Goal: Task Accomplishment & Management: Use online tool/utility

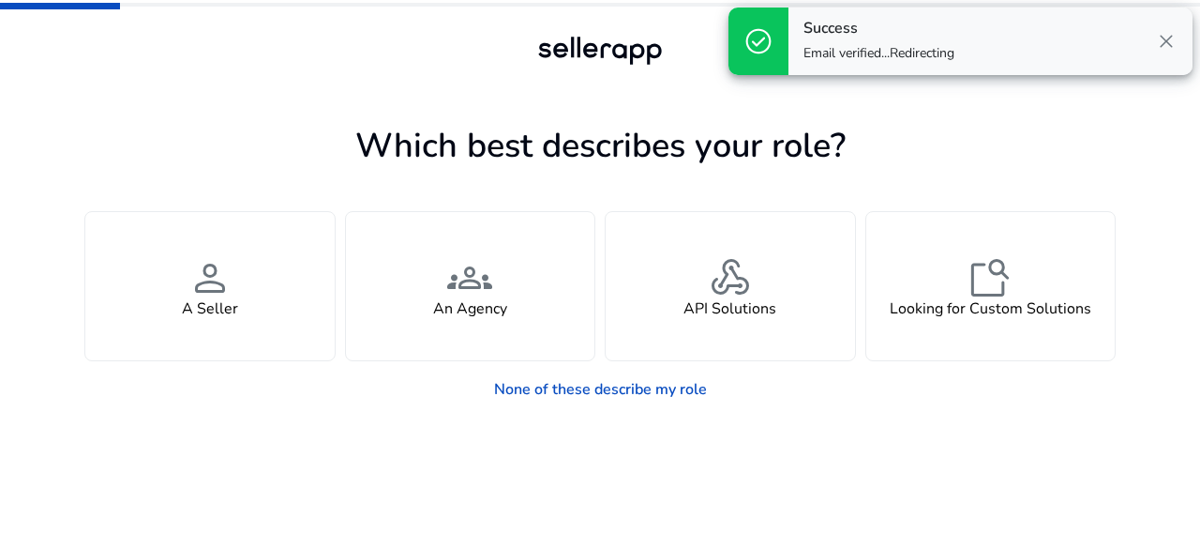
click at [1162, 46] on span "close" at bounding box center [1166, 41] width 23 height 23
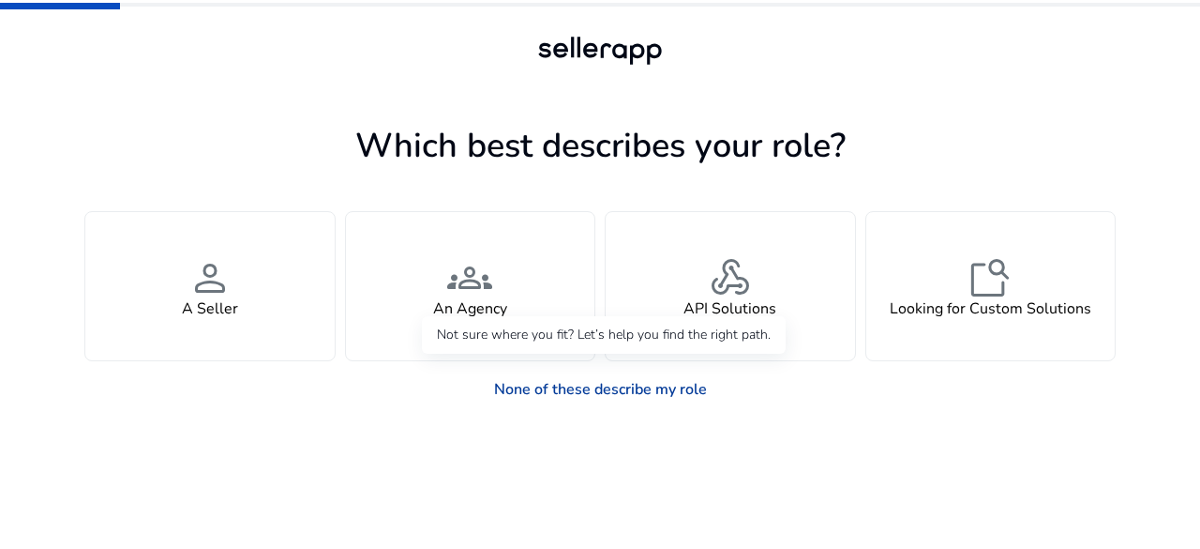
click at [623, 384] on link "None of these describe my role" at bounding box center [600, 389] width 243 height 38
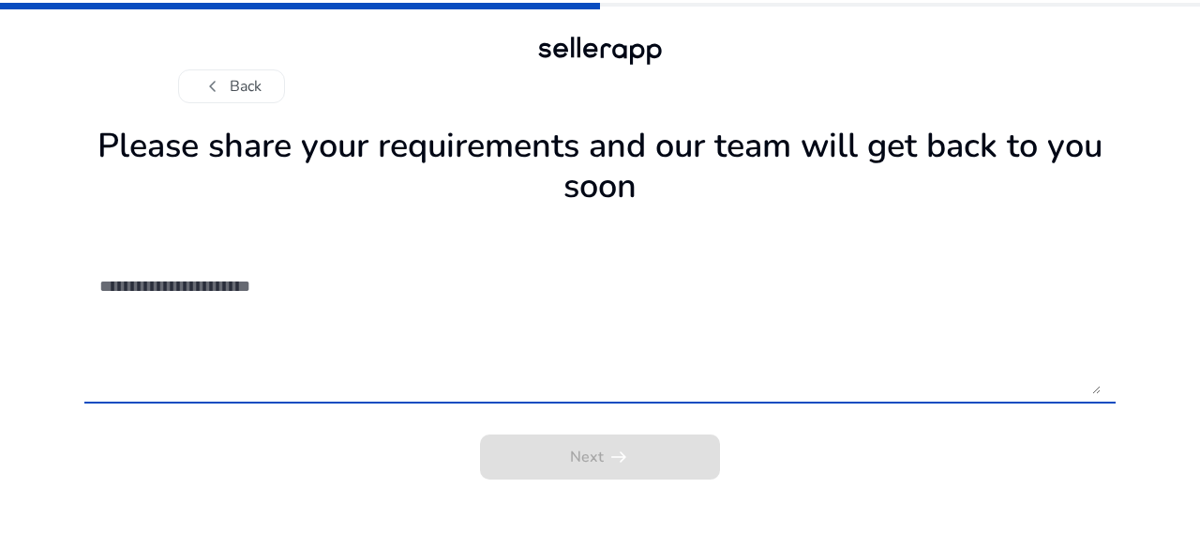
click at [623, 384] on textarea at bounding box center [599, 327] width 1001 height 133
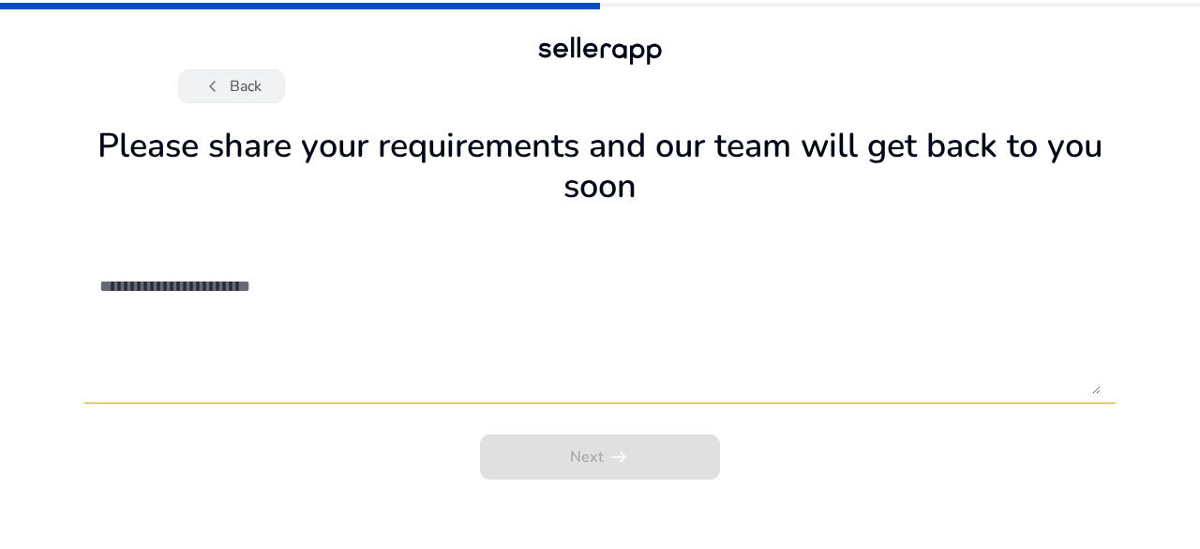
click at [225, 85] on button "chevron_left Back" at bounding box center [231, 86] width 107 height 34
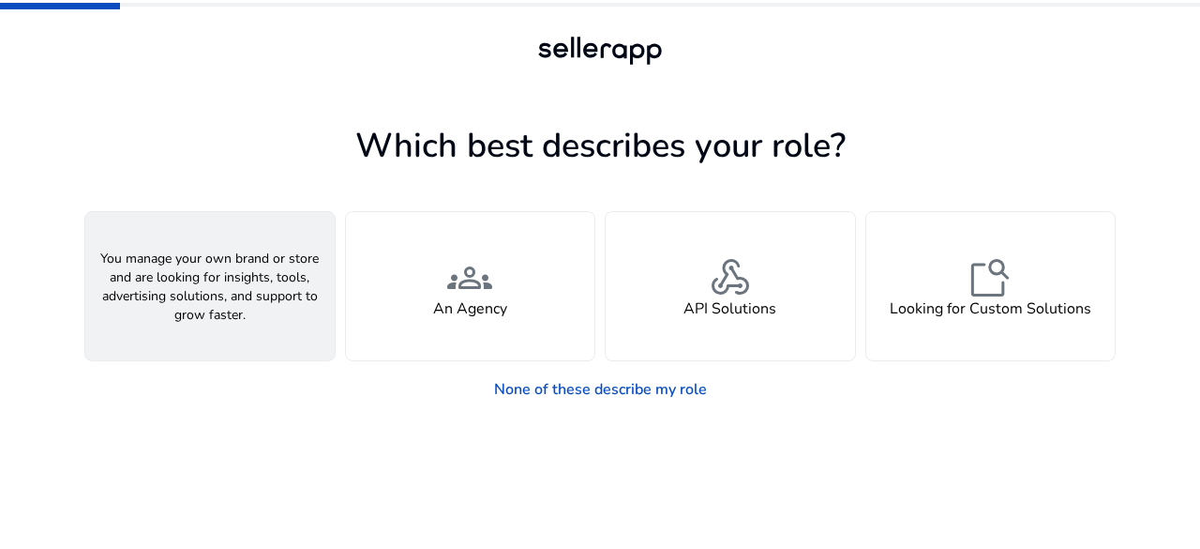
click at [251, 286] on div "person A Seller" at bounding box center [209, 286] width 249 height 148
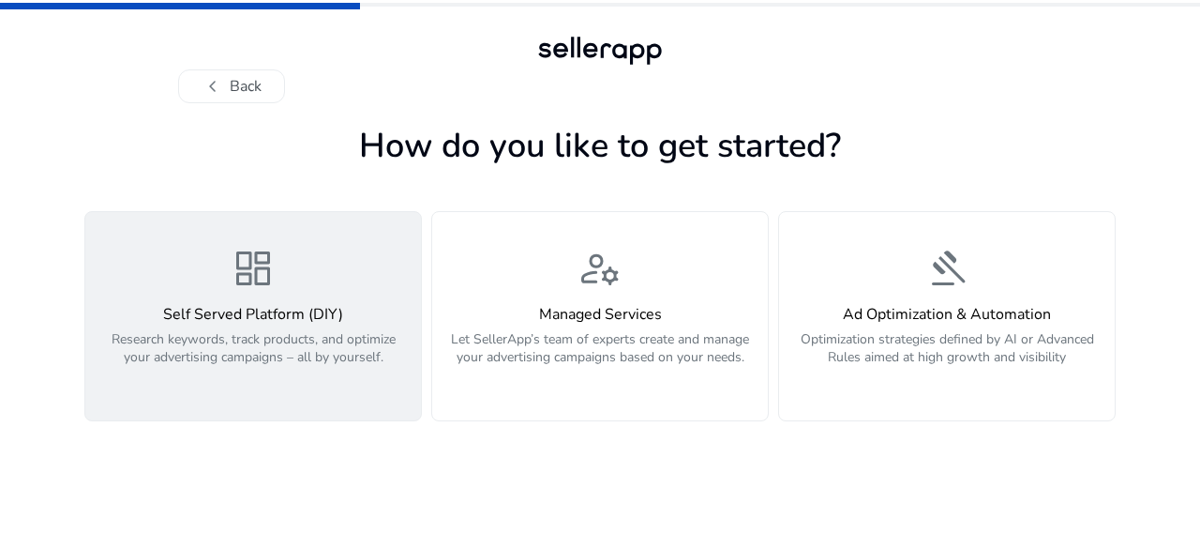
click at [283, 352] on p "Research keywords, track products, and optimize your advertising campaigns – al…" at bounding box center [253, 358] width 313 height 56
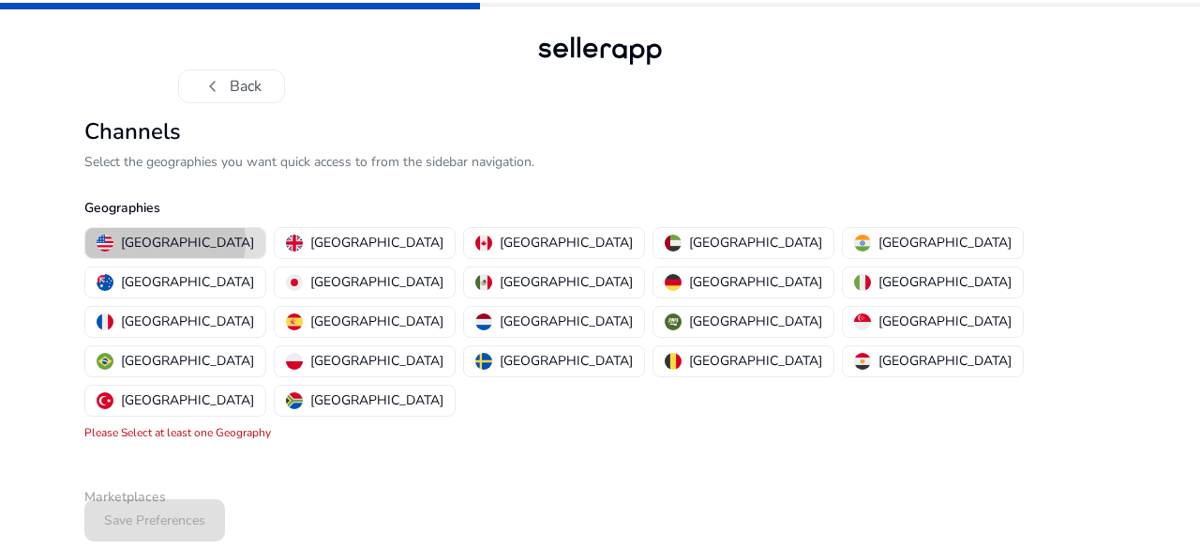
click at [164, 241] on p "[GEOGRAPHIC_DATA]" at bounding box center [187, 243] width 133 height 20
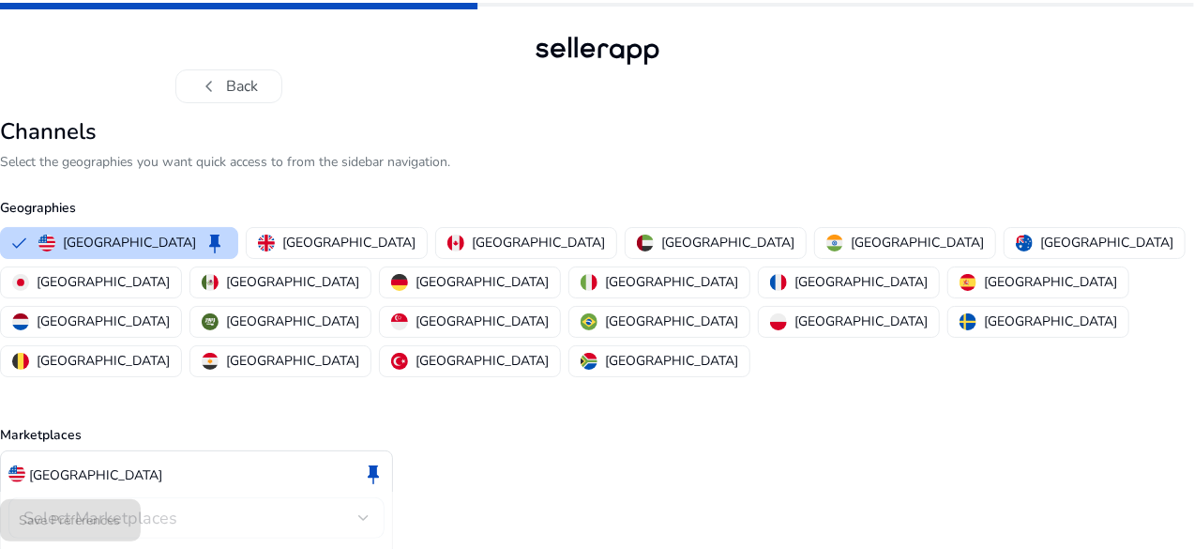
click at [1189, 487] on div "chevron_left Back Channels Select the geographies you want quick access to from…" at bounding box center [597, 322] width 1194 height 645
click at [158, 517] on div "Save Preferences" at bounding box center [597, 519] width 1194 height 57
click at [177, 506] on span "Select Marketplaces" at bounding box center [100, 517] width 154 height 23
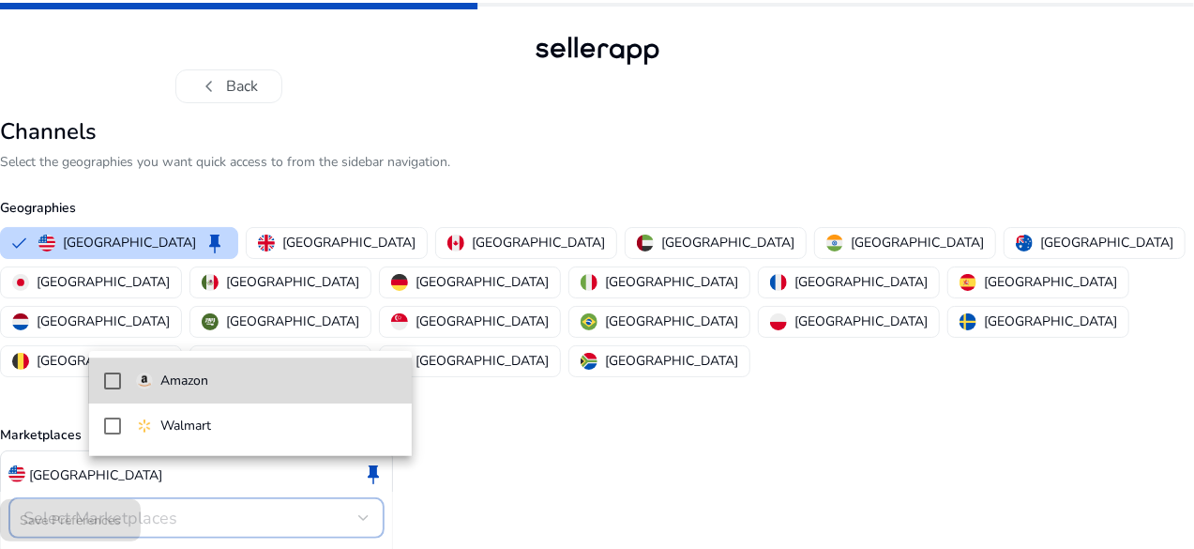
click at [193, 379] on p "Amazon" at bounding box center [184, 380] width 48 height 21
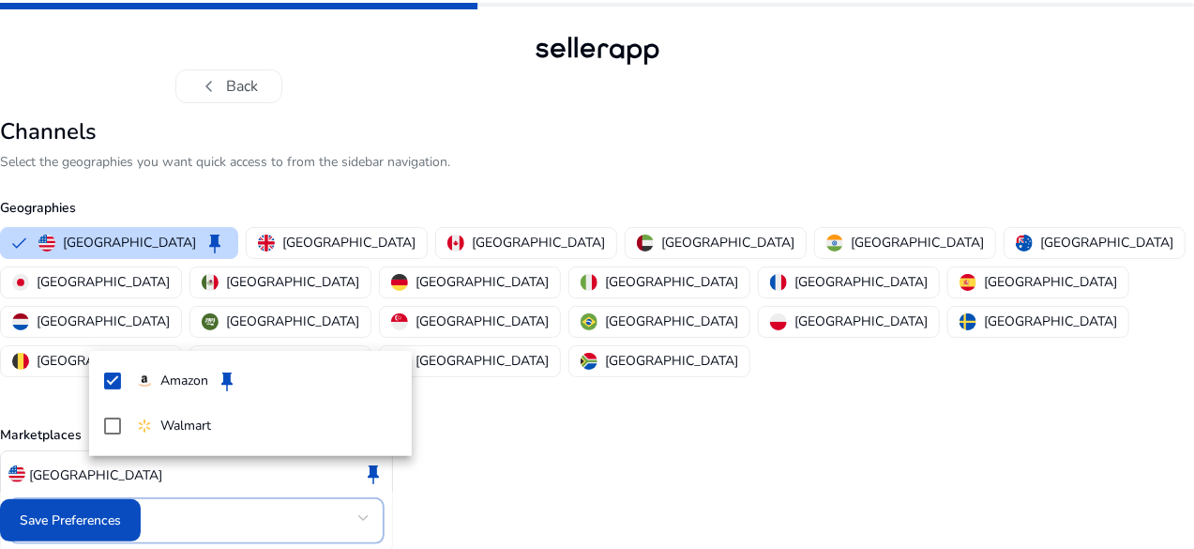
click at [131, 533] on div at bounding box center [597, 274] width 1194 height 549
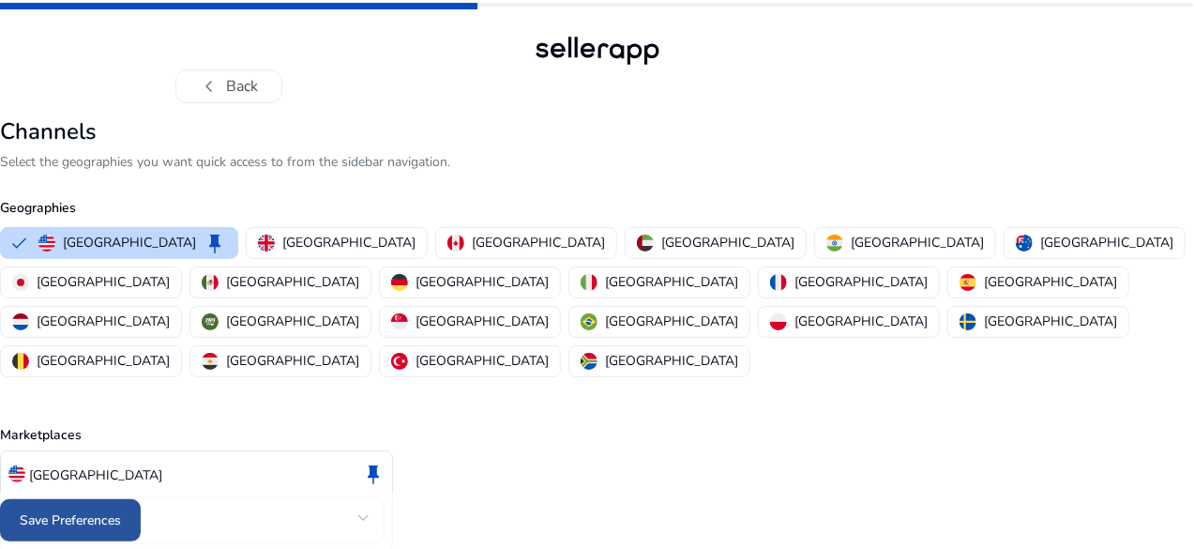
click at [121, 519] on span "Save Preferences" at bounding box center [70, 520] width 101 height 20
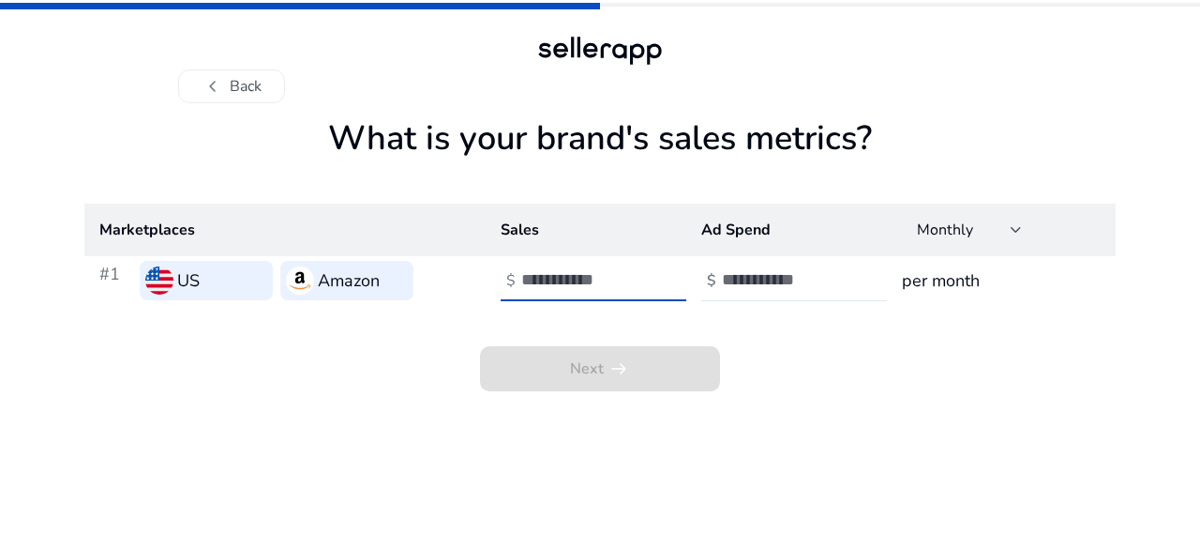
click at [565, 275] on input "number" at bounding box center [584, 279] width 127 height 21
click at [615, 361] on span "Next arrow_right_alt" at bounding box center [600, 368] width 240 height 45
click at [558, 275] on input "number" at bounding box center [584, 279] width 127 height 21
type input "****"
click at [610, 333] on div "Next arrow_right_alt" at bounding box center [600, 348] width 1032 height 86
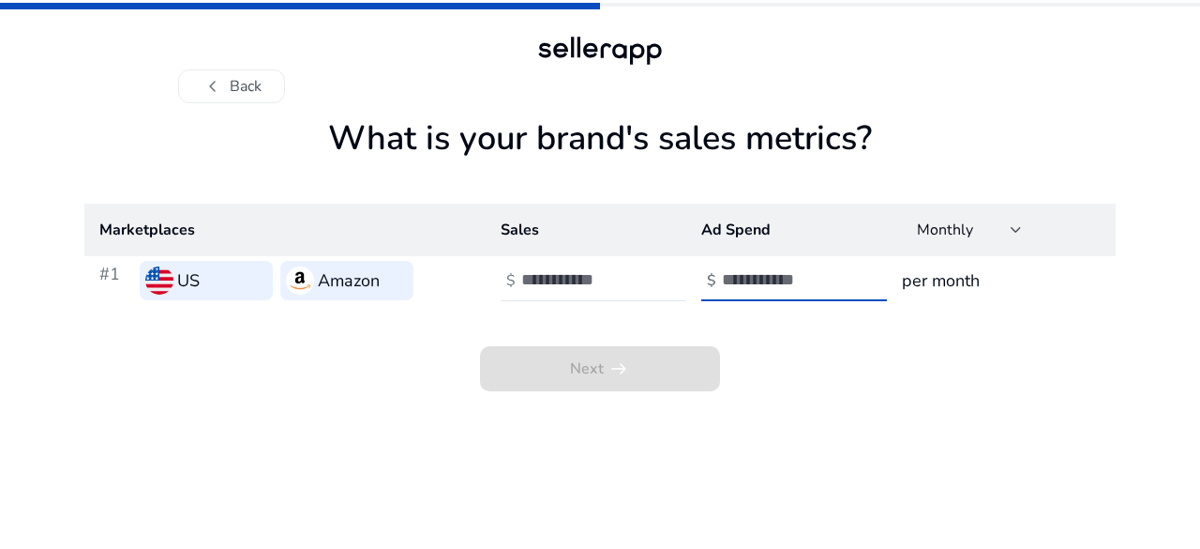
click at [748, 279] on input "number" at bounding box center [785, 279] width 127 height 21
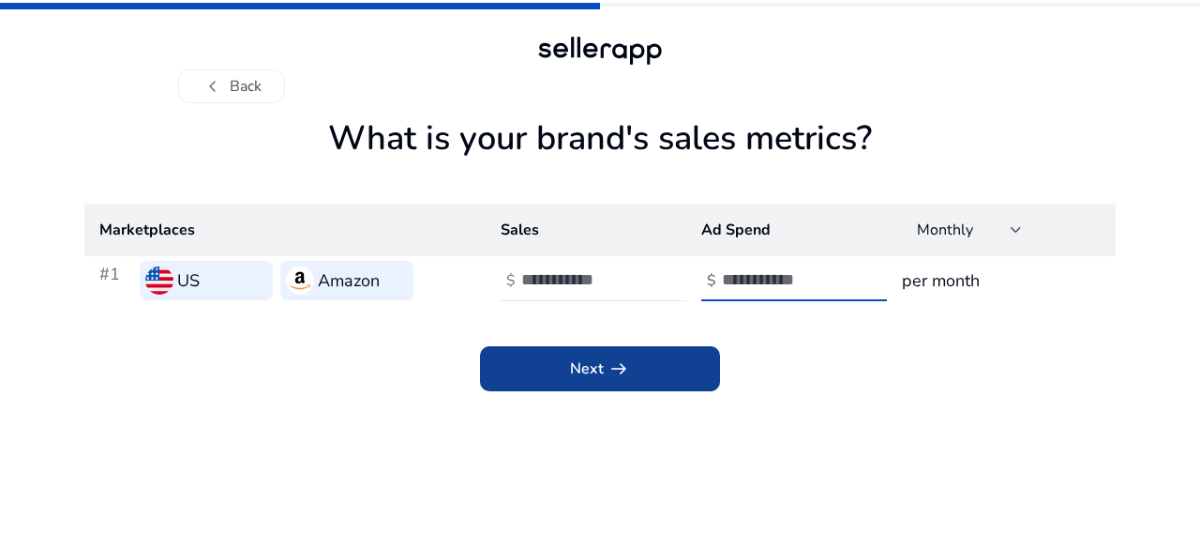
type input "**"
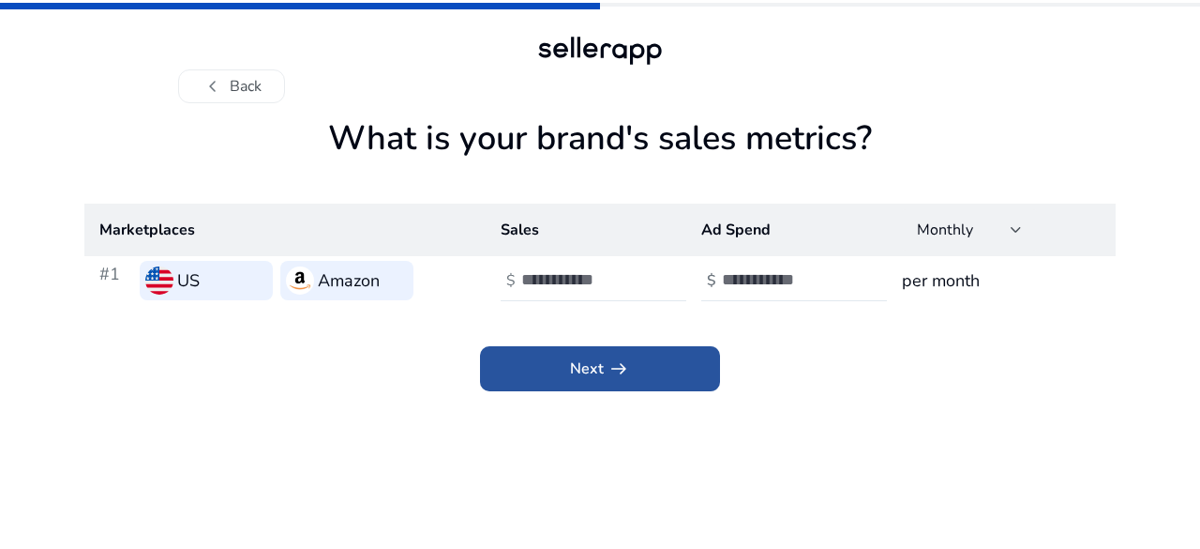
click at [608, 363] on span "arrow_right_alt" at bounding box center [619, 368] width 23 height 23
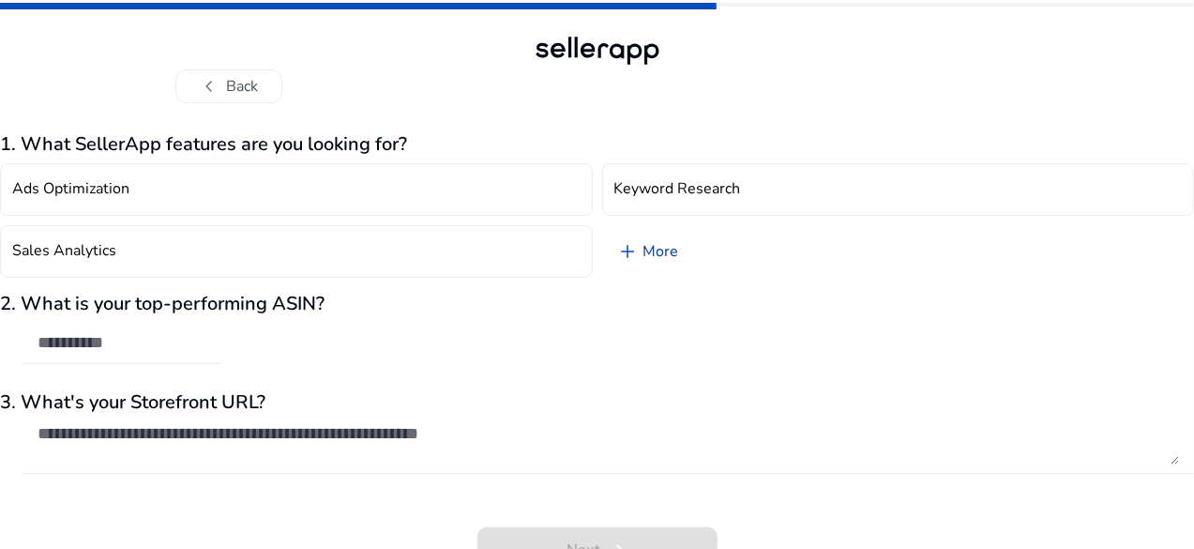
click at [652, 255] on link "add More" at bounding box center [648, 251] width 92 height 53
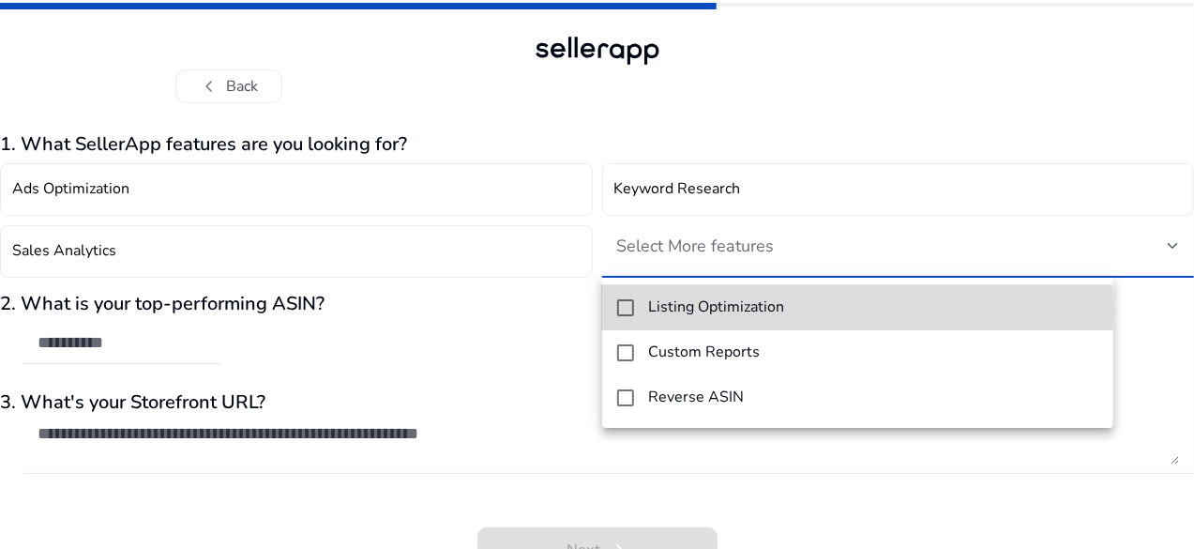
click at [669, 309] on h4 "Listing Optimization" at bounding box center [717, 307] width 136 height 18
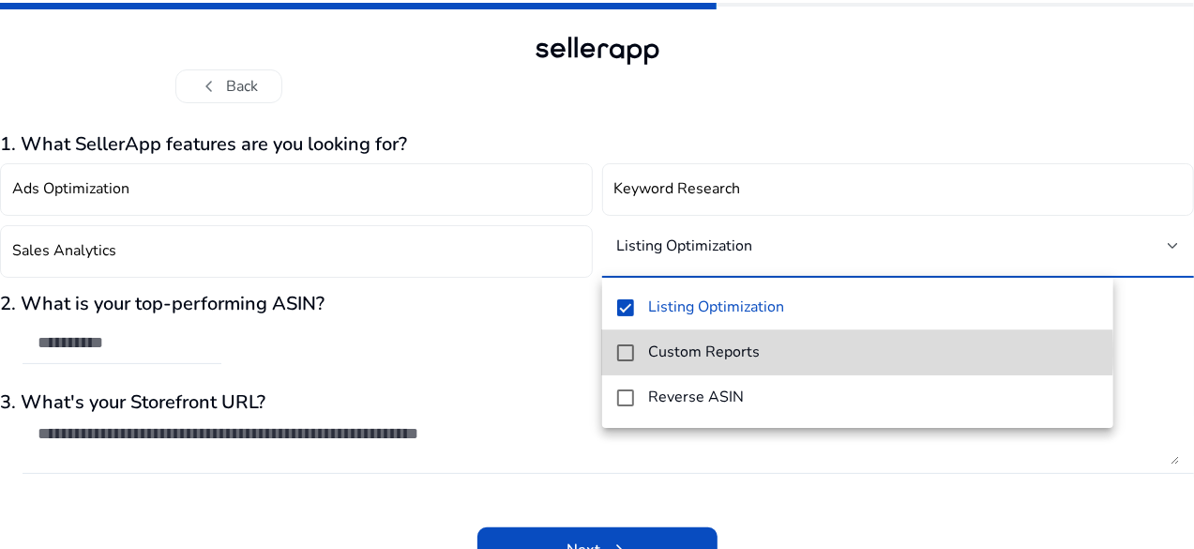
click at [664, 351] on h4 "Custom Reports" at bounding box center [705, 352] width 112 height 18
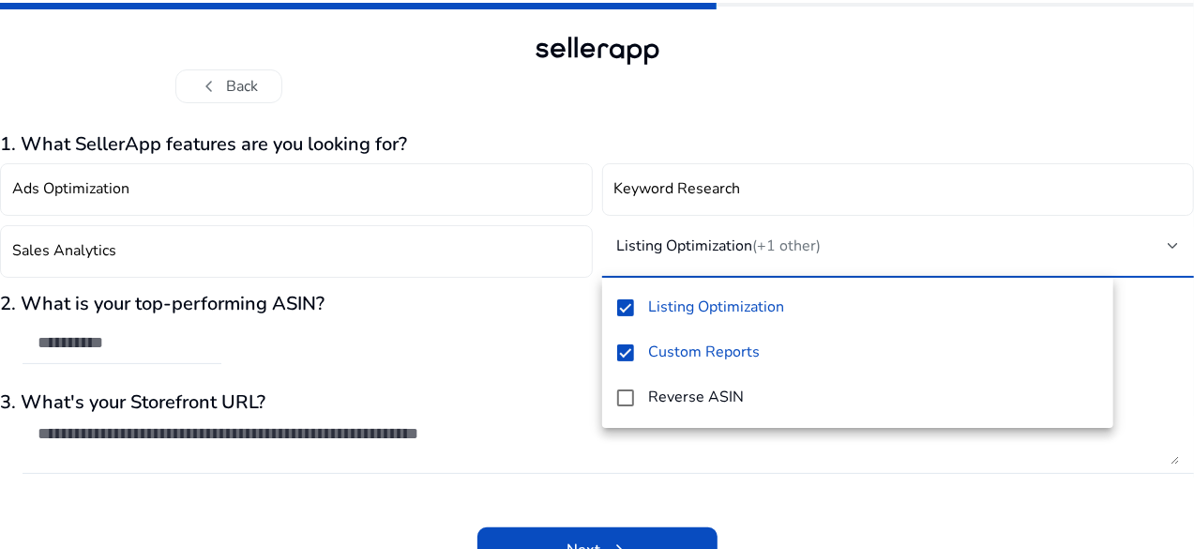
click at [668, 193] on div at bounding box center [597, 274] width 1194 height 549
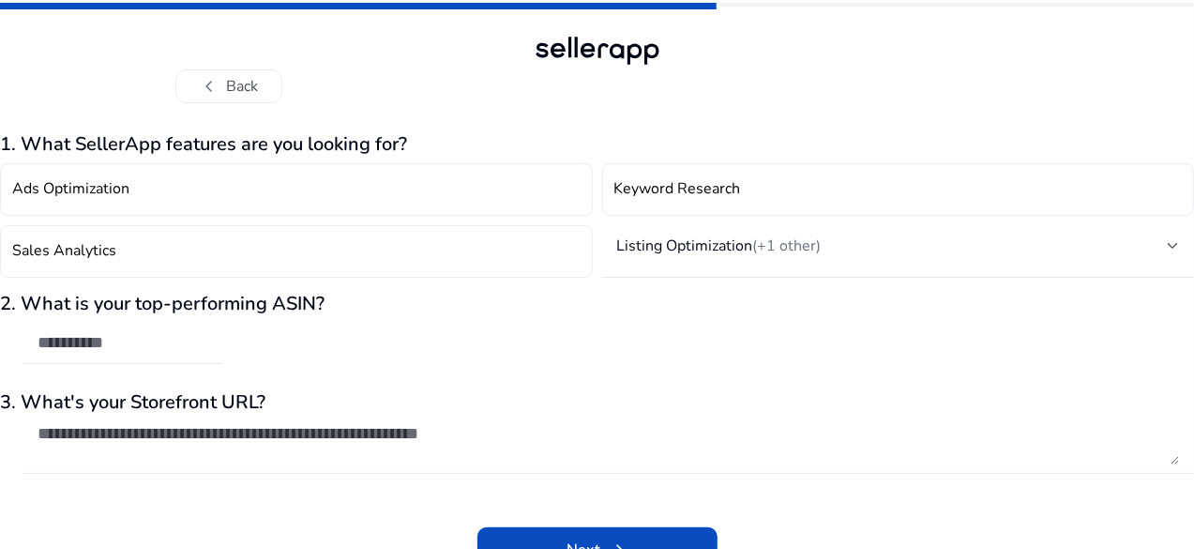
click at [668, 193] on h4 "Keyword Research" at bounding box center [677, 189] width 127 height 18
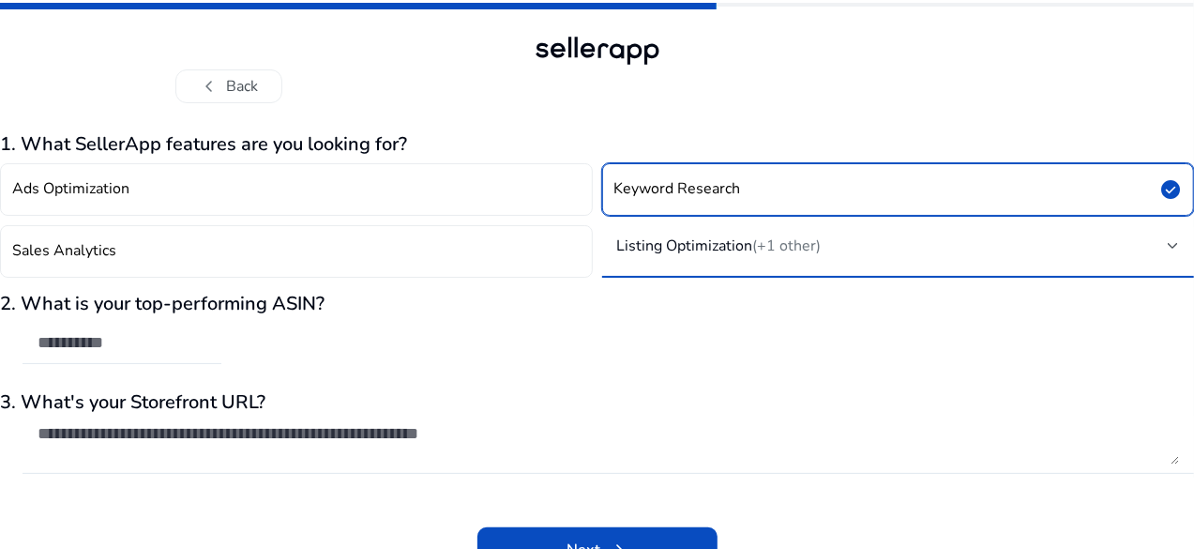
click at [675, 237] on h4 "Listing Optimization (+1 other)" at bounding box center [719, 245] width 204 height 19
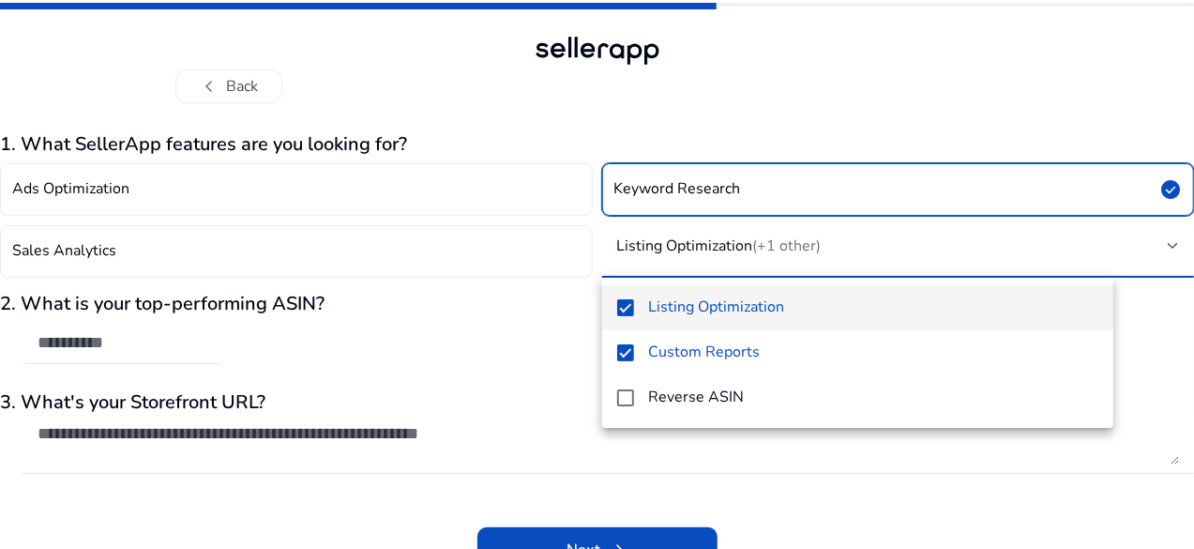
click at [675, 237] on div at bounding box center [597, 274] width 1194 height 549
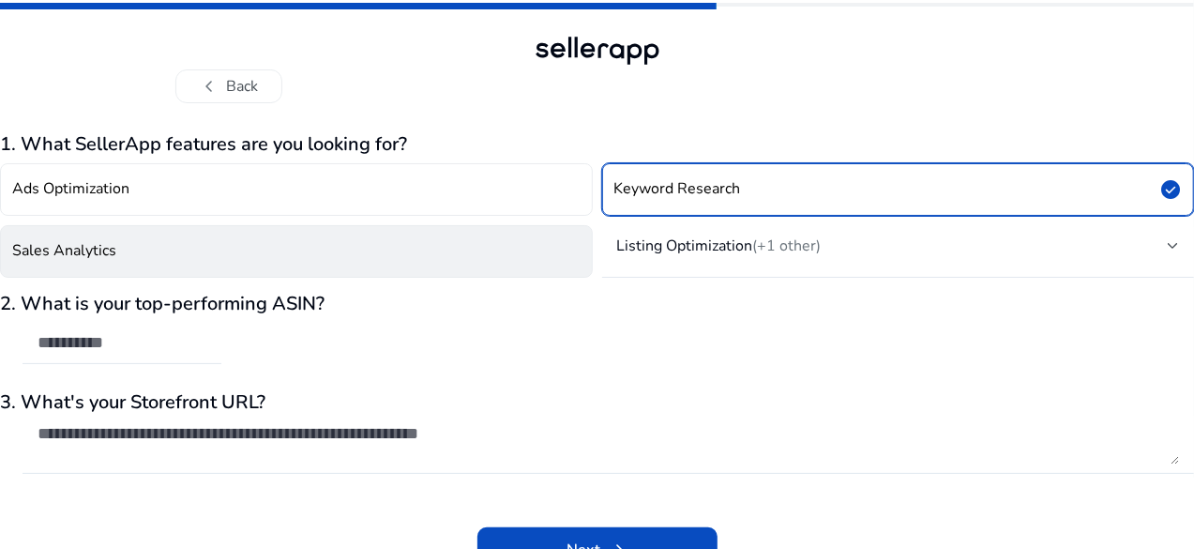
click at [445, 250] on button "Sales Analytics" at bounding box center [296, 251] width 593 height 53
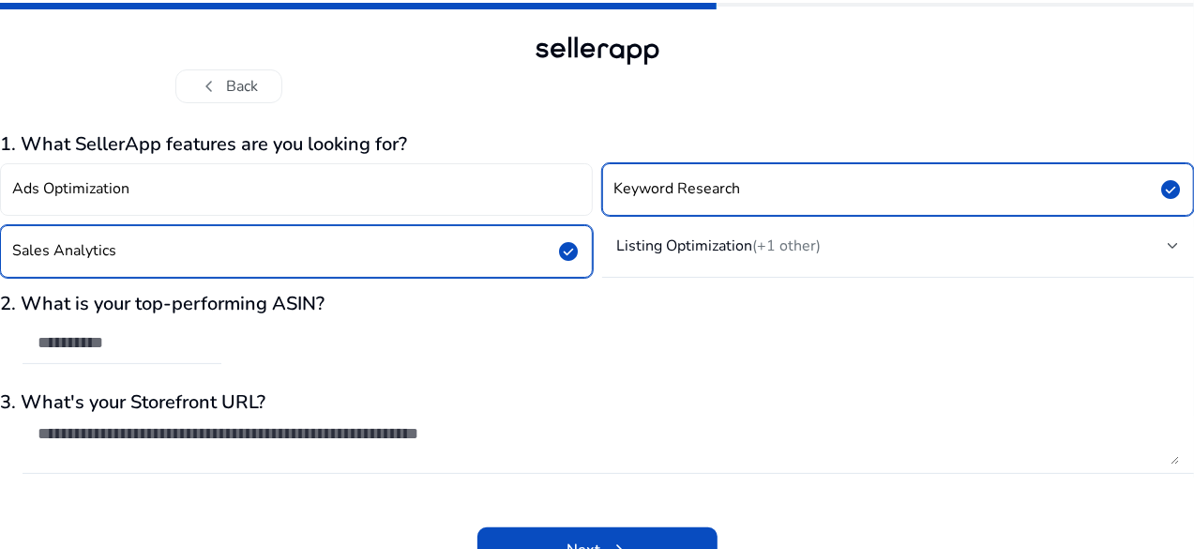
click at [396, 350] on div "2. What is your top-performing ASIN?" at bounding box center [597, 338] width 1194 height 91
click at [340, 354] on div "2. What is your top-performing ASIN?" at bounding box center [597, 338] width 1194 height 91
click at [221, 355] on div at bounding box center [122, 343] width 199 height 41
click at [569, 535] on span at bounding box center [597, 549] width 240 height 45
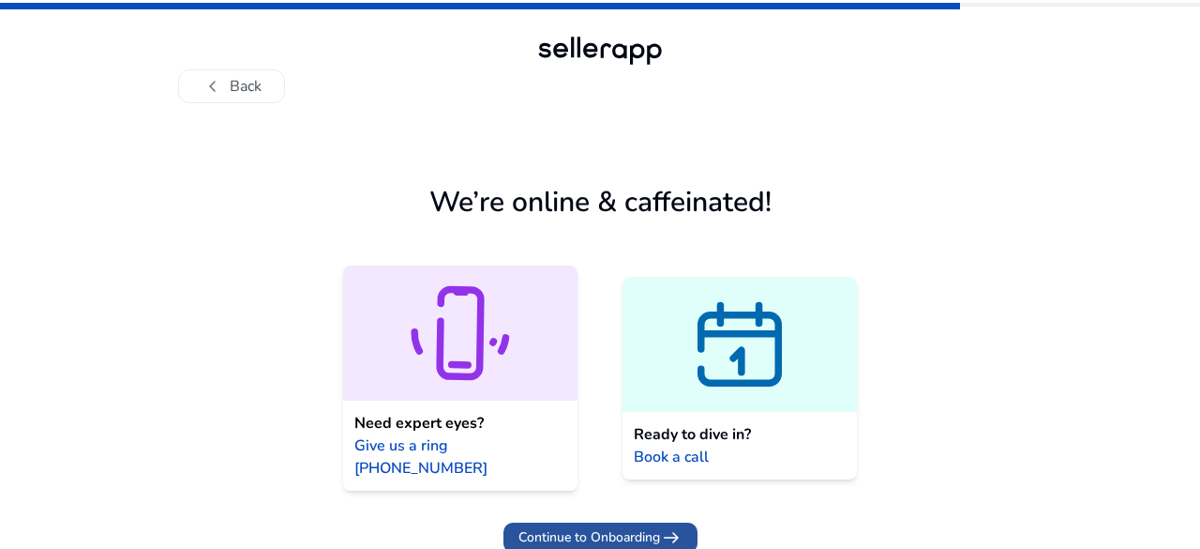
click at [612, 527] on span "Continue to Onboarding" at bounding box center [590, 537] width 142 height 20
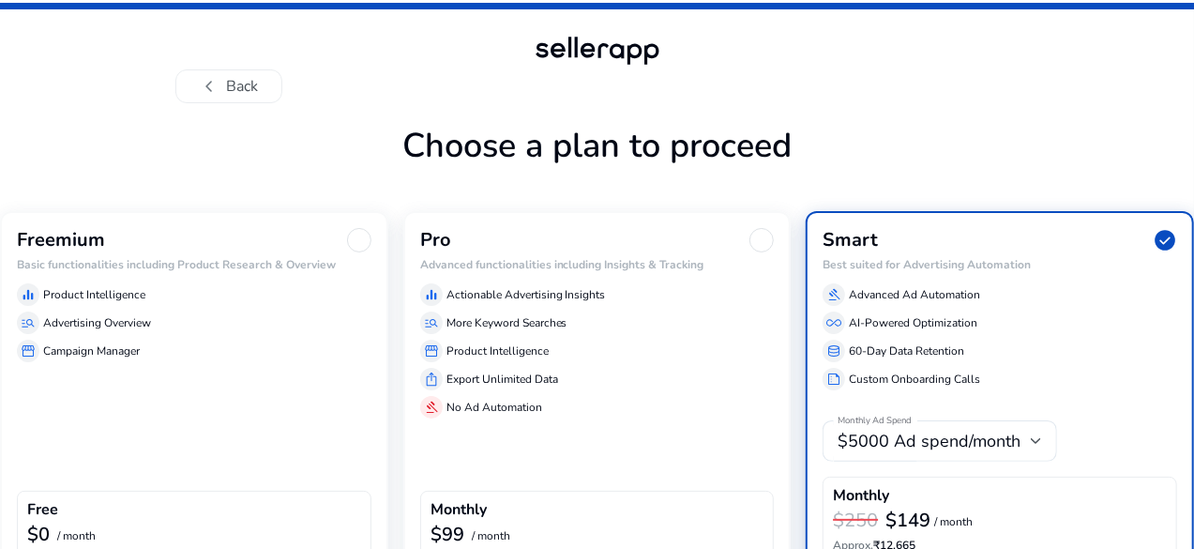
click at [1187, 325] on div "chevron_left Back Choose a plan to proceed Freemium Basic functionalities inclu…" at bounding box center [597, 341] width 1194 height 682
click at [0, 414] on div "chevron_left Back Choose a plan to proceed Freemium Basic functionalities inclu…" at bounding box center [597, 341] width 1194 height 682
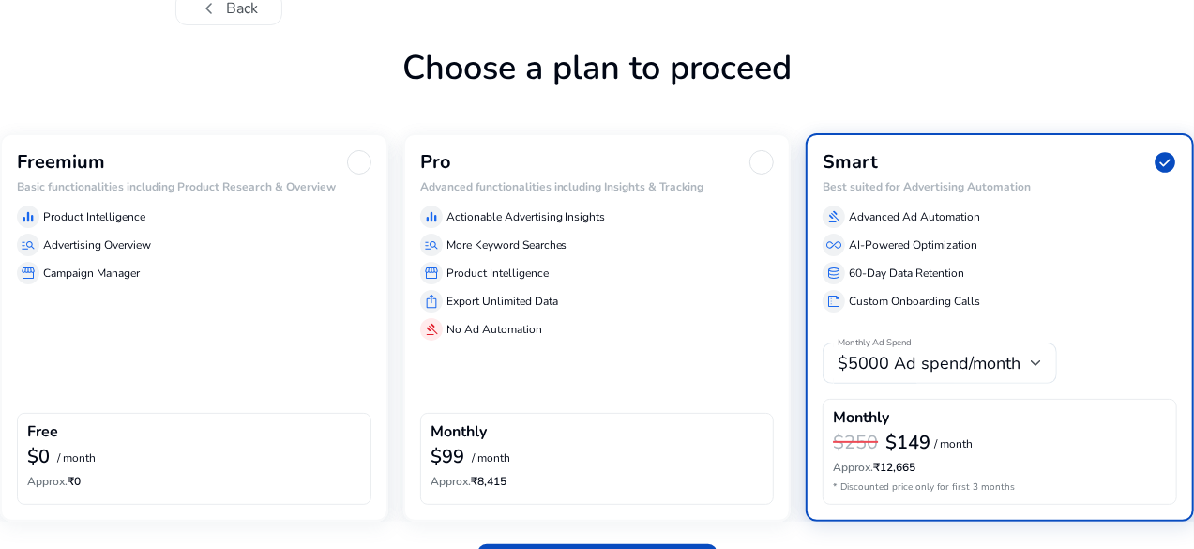
scroll to position [113, 0]
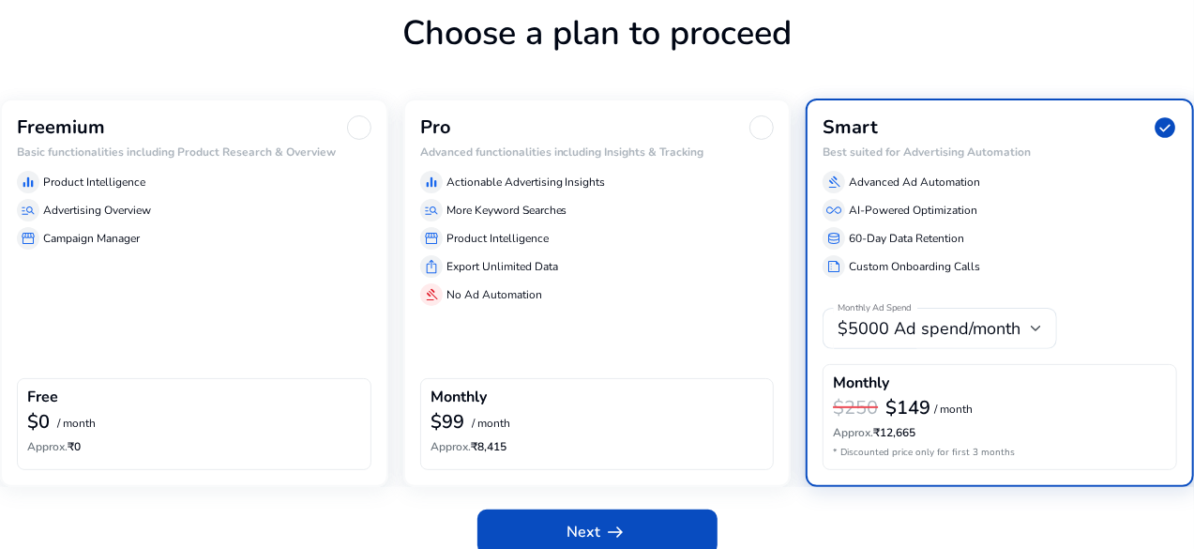
click at [224, 186] on div "equalizer Product Intelligence" at bounding box center [194, 182] width 354 height 23
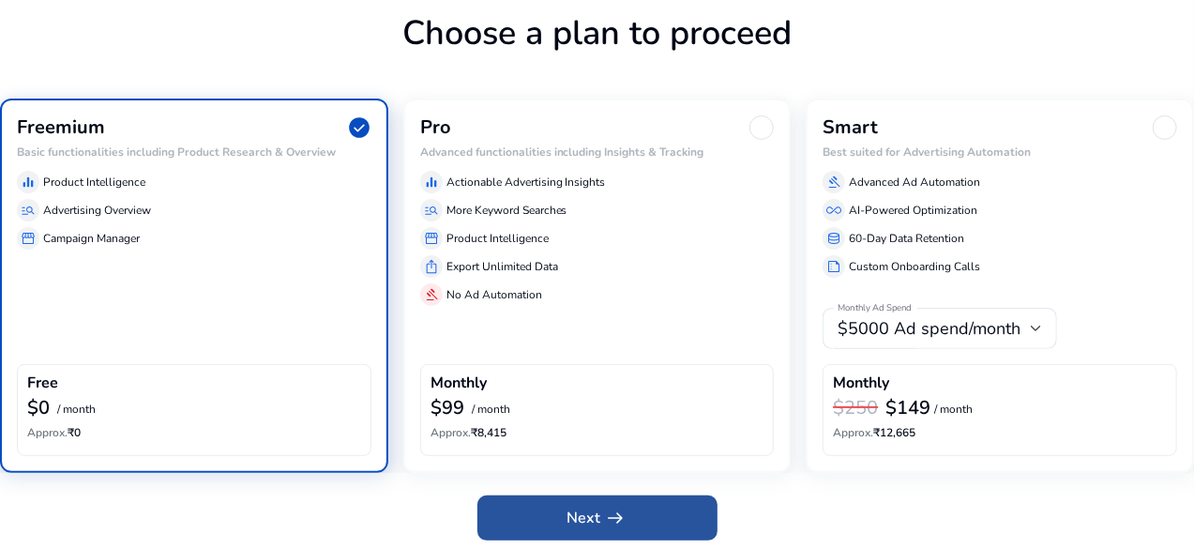
click at [590, 506] on span "Next arrow_right_alt" at bounding box center [597, 517] width 60 height 23
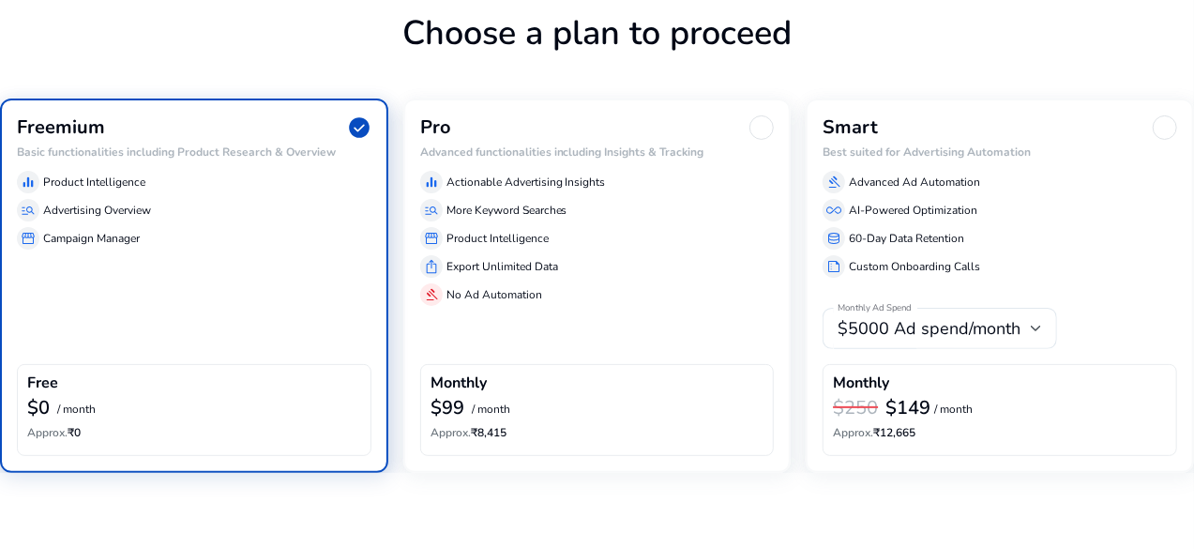
scroll to position [0, 0]
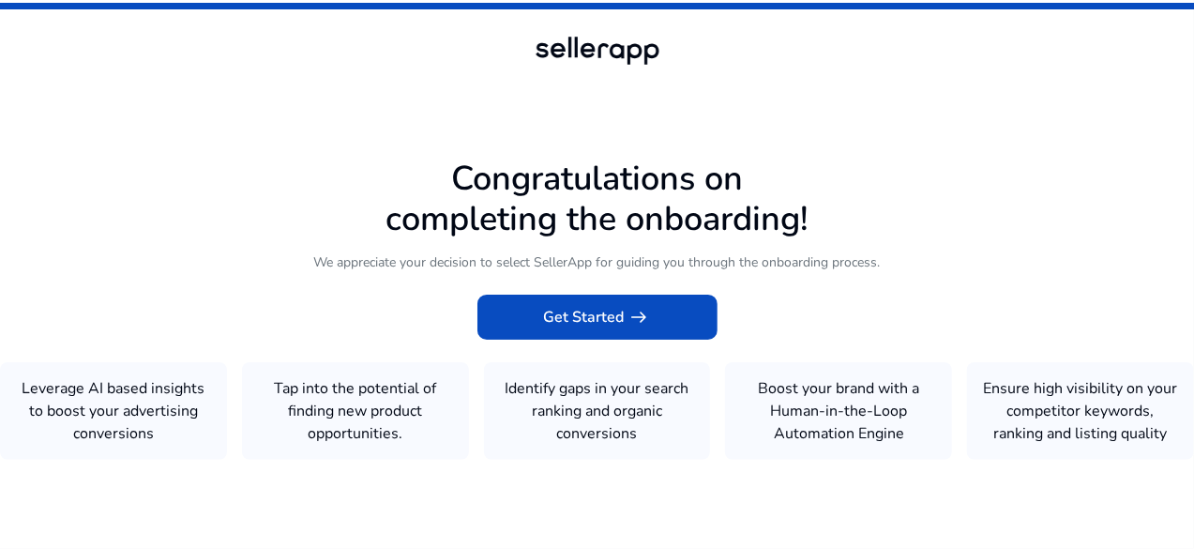
click at [287, 312] on icon at bounding box center [597, 271] width 1194 height 543
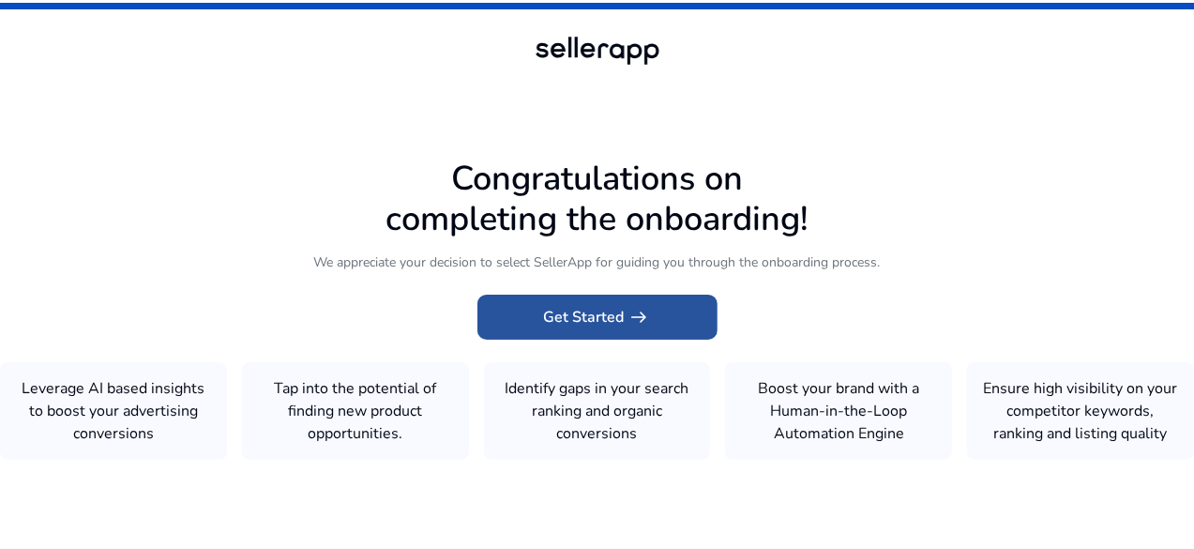
click at [574, 312] on span "Get Started arrow_right_alt" at bounding box center [597, 317] width 107 height 23
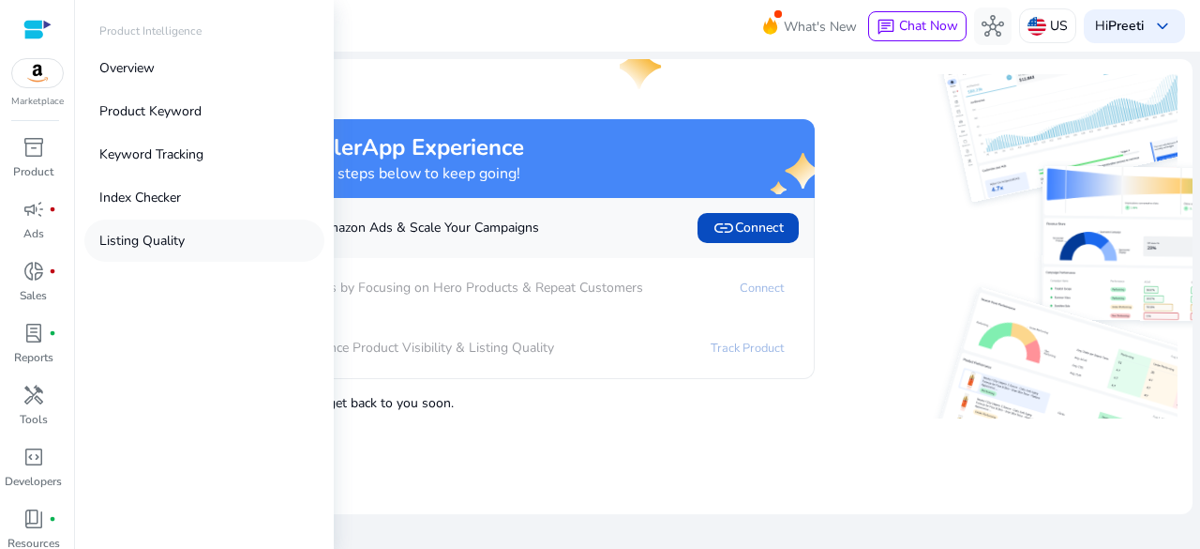
click at [154, 245] on p "Listing Quality" at bounding box center [141, 241] width 85 height 20
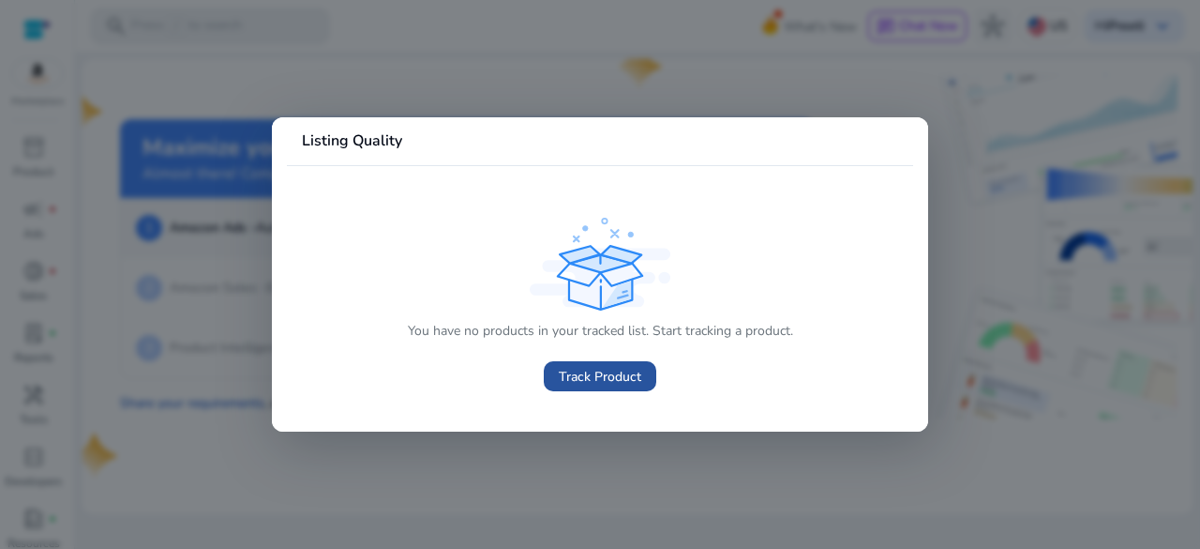
click at [581, 373] on span "Track Product" at bounding box center [600, 377] width 83 height 20
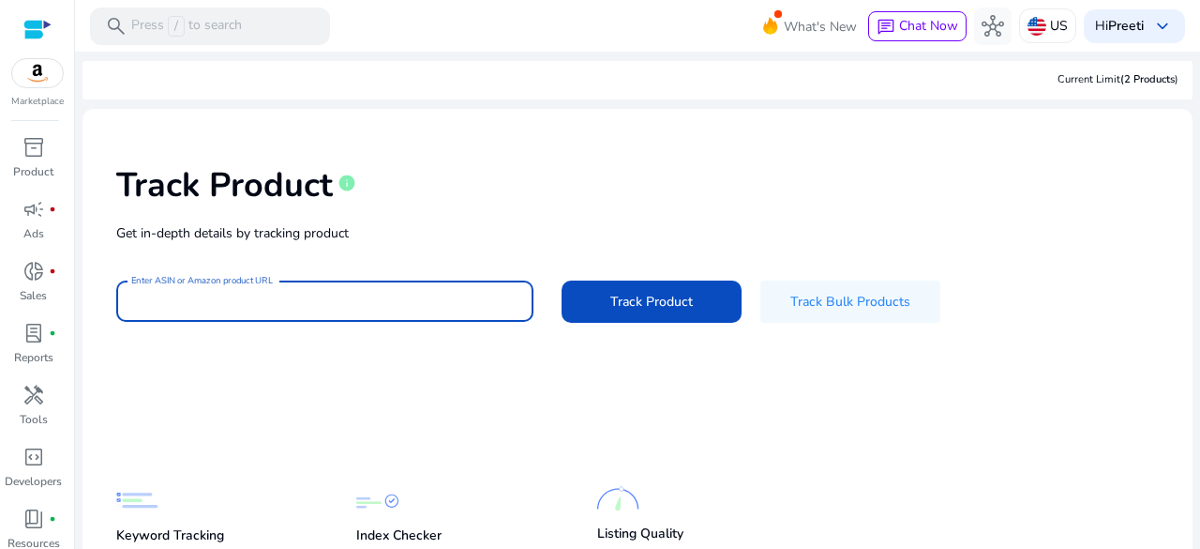
click at [360, 292] on input "Enter ASIN or Amazon product URL" at bounding box center [324, 301] width 387 height 21
paste input "**********"
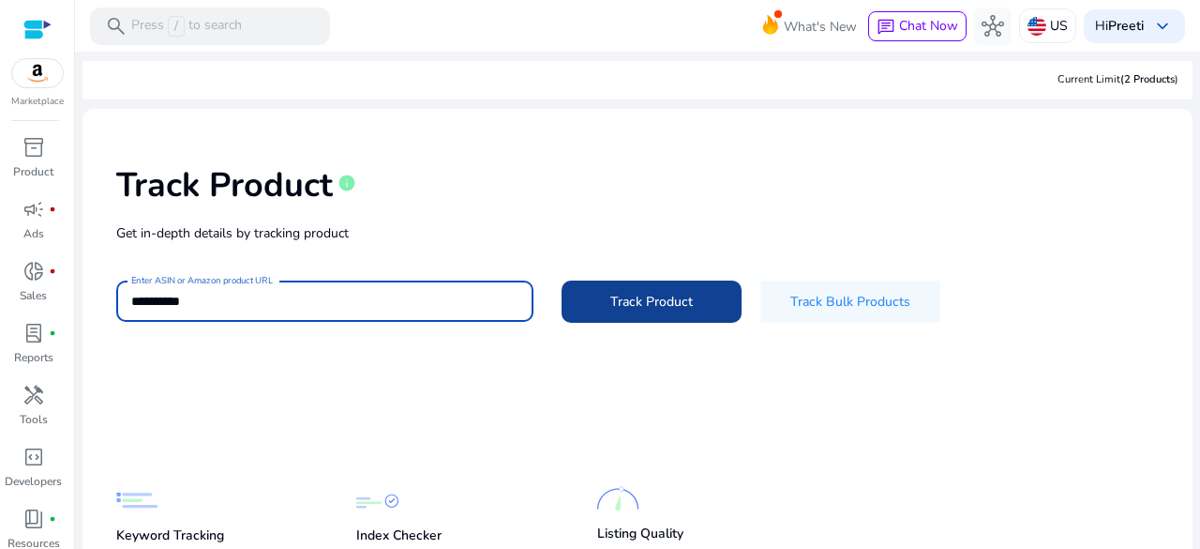
type input "**********"
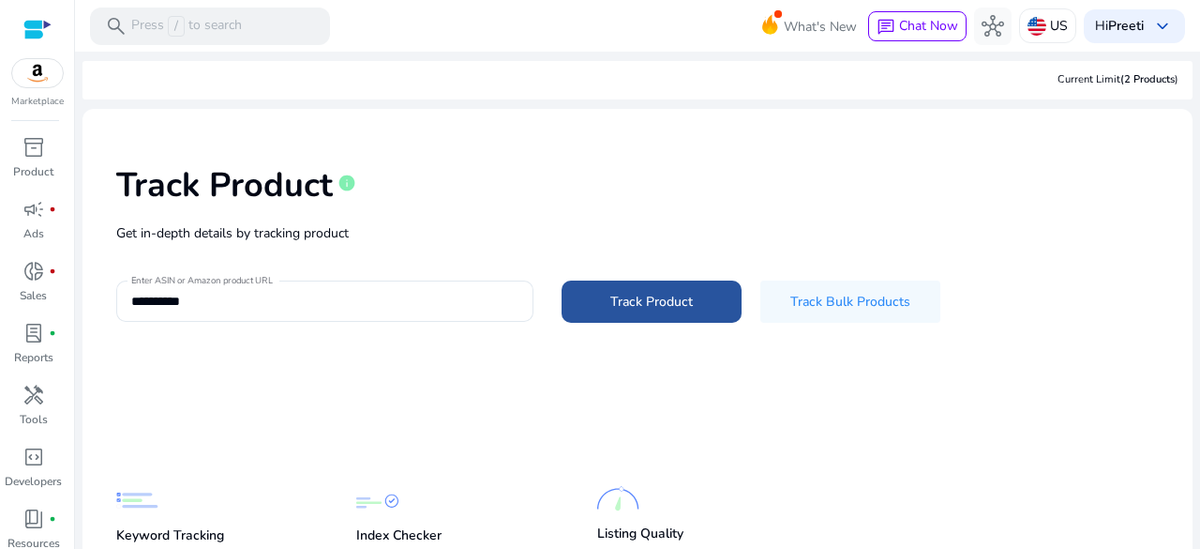
click at [585, 294] on span at bounding box center [652, 301] width 180 height 45
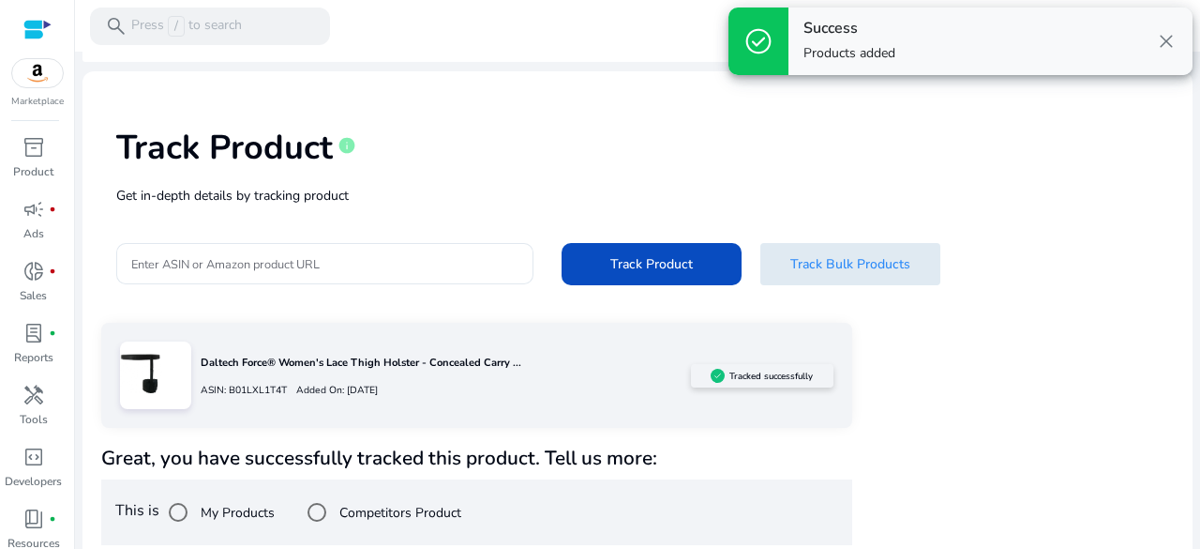
scroll to position [47, 0]
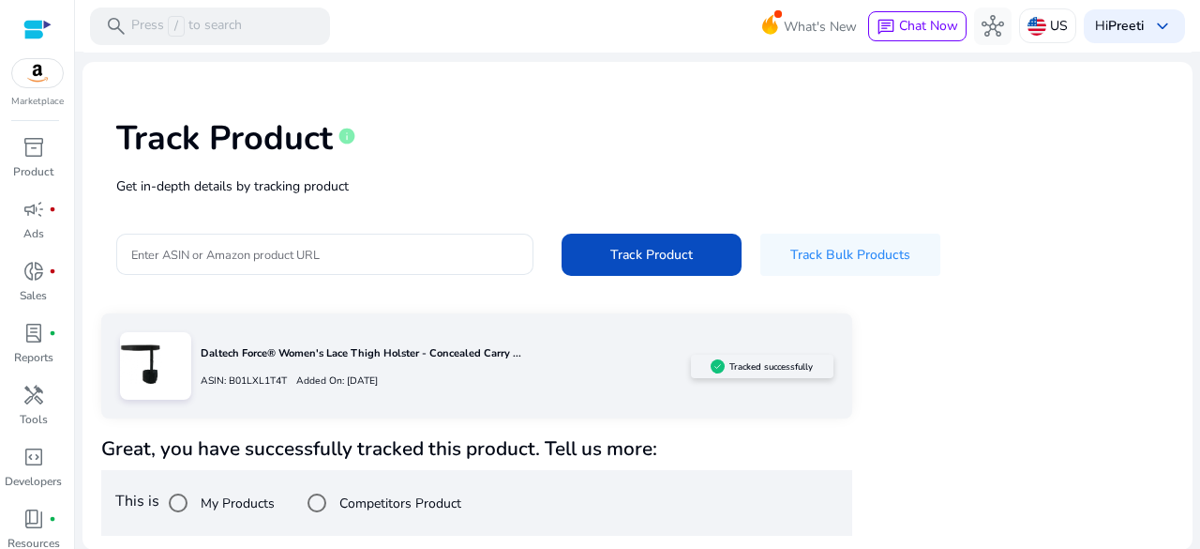
click at [396, 453] on h4 "Great, you have successfully tracked this product. Tell us more:" at bounding box center [476, 448] width 751 height 23
click at [209, 497] on label "My Products" at bounding box center [236, 503] width 78 height 20
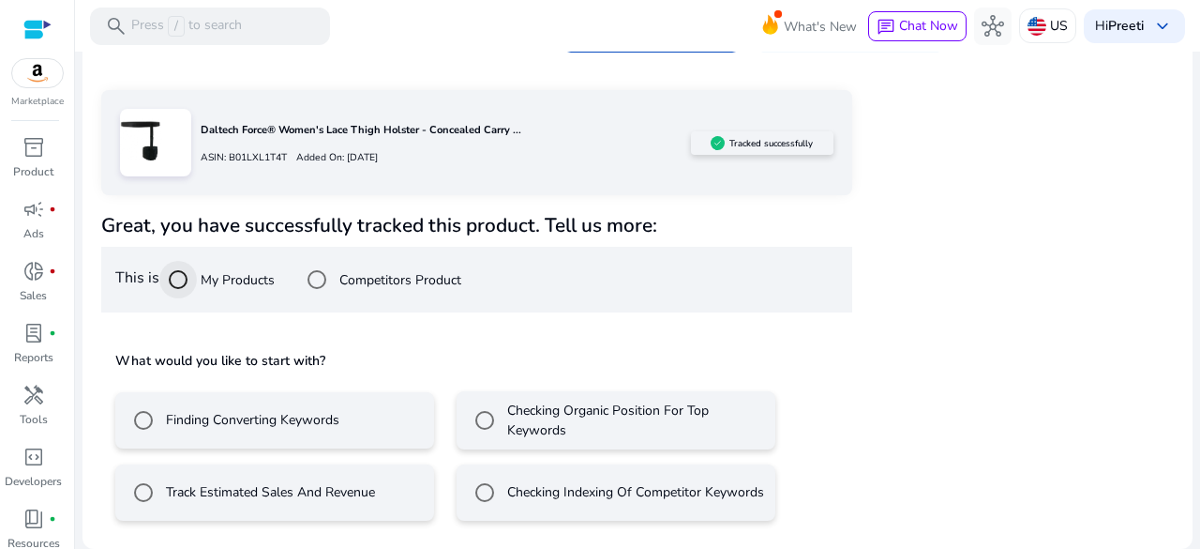
click at [201, 264] on div at bounding box center [178, 279] width 45 height 45
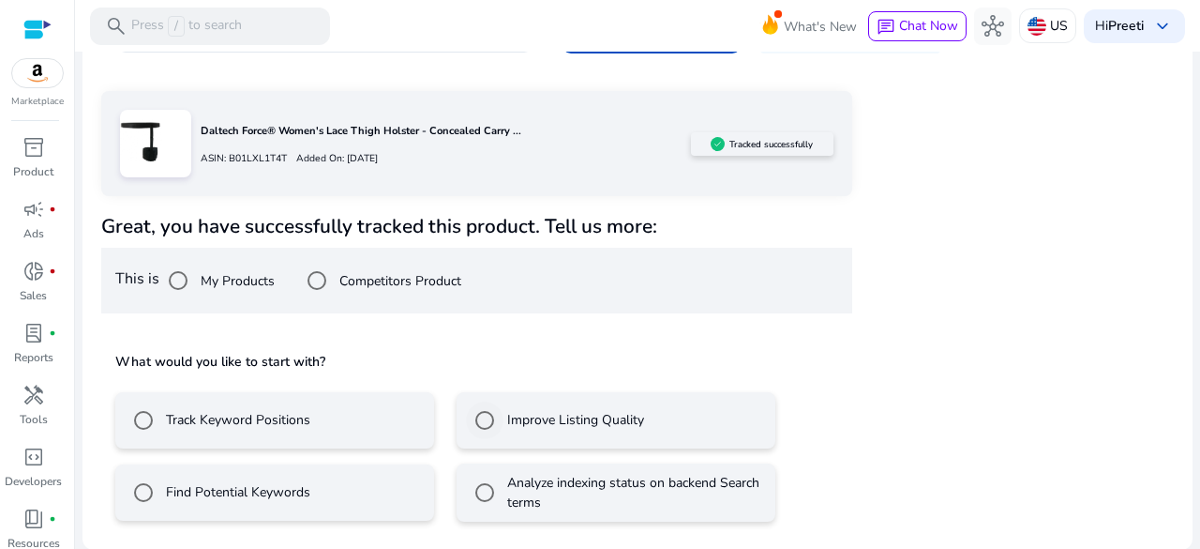
click at [520, 429] on label "Improve Listing Quality" at bounding box center [574, 420] width 141 height 20
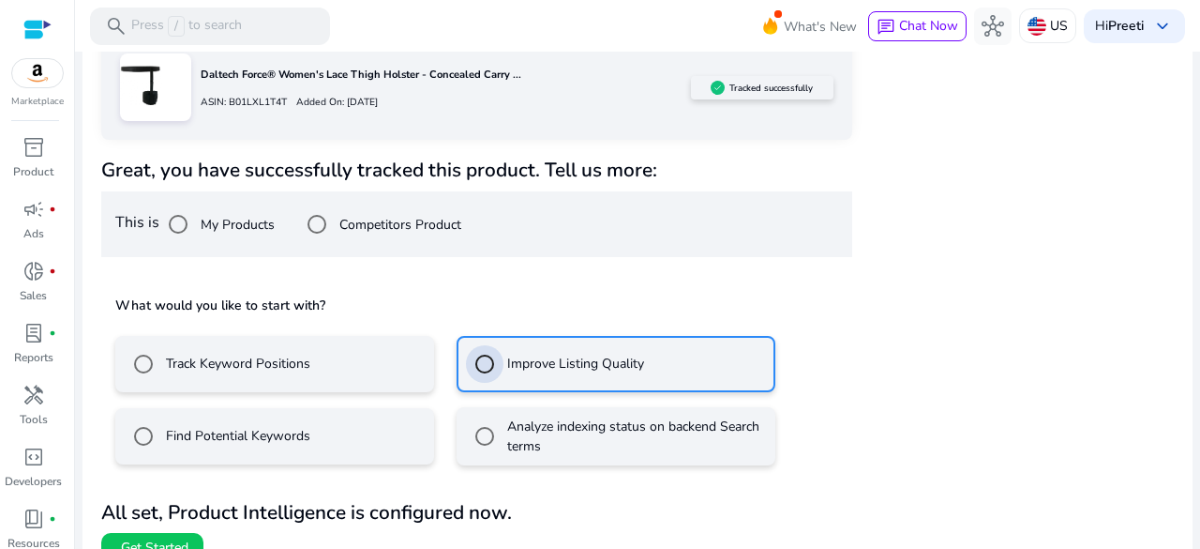
scroll to position [353, 0]
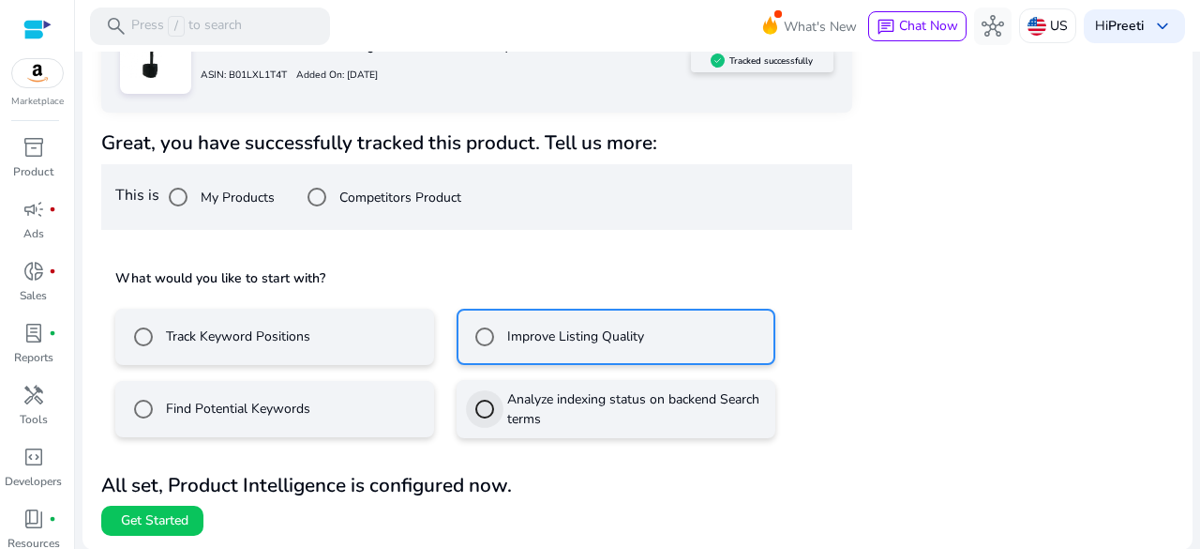
click at [481, 386] on div at bounding box center [484, 408] width 45 height 45
click at [158, 522] on span "Get Started" at bounding box center [155, 520] width 68 height 19
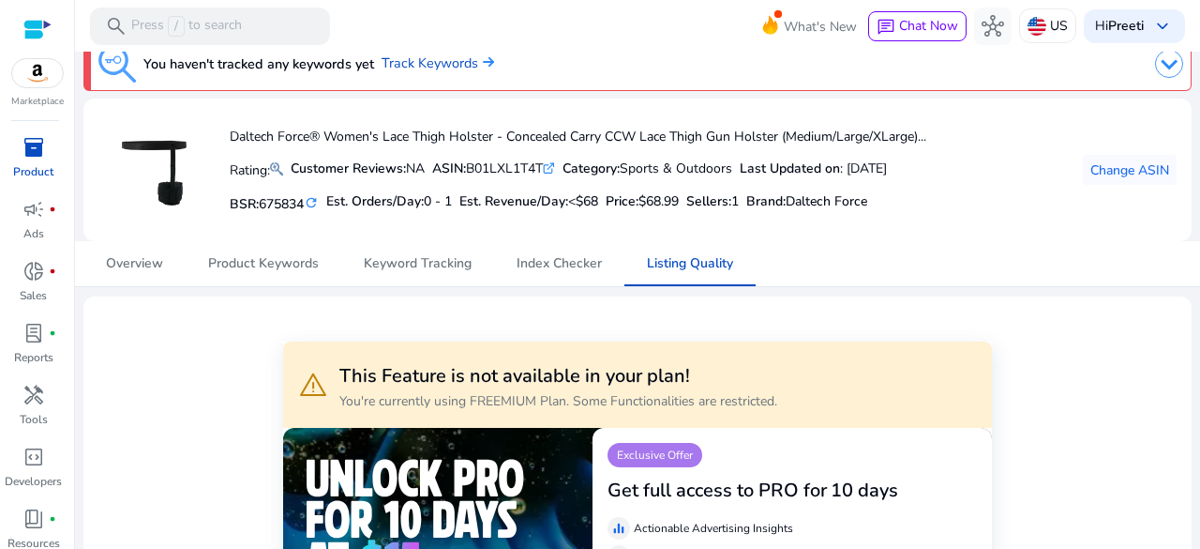
scroll to position [19, 0]
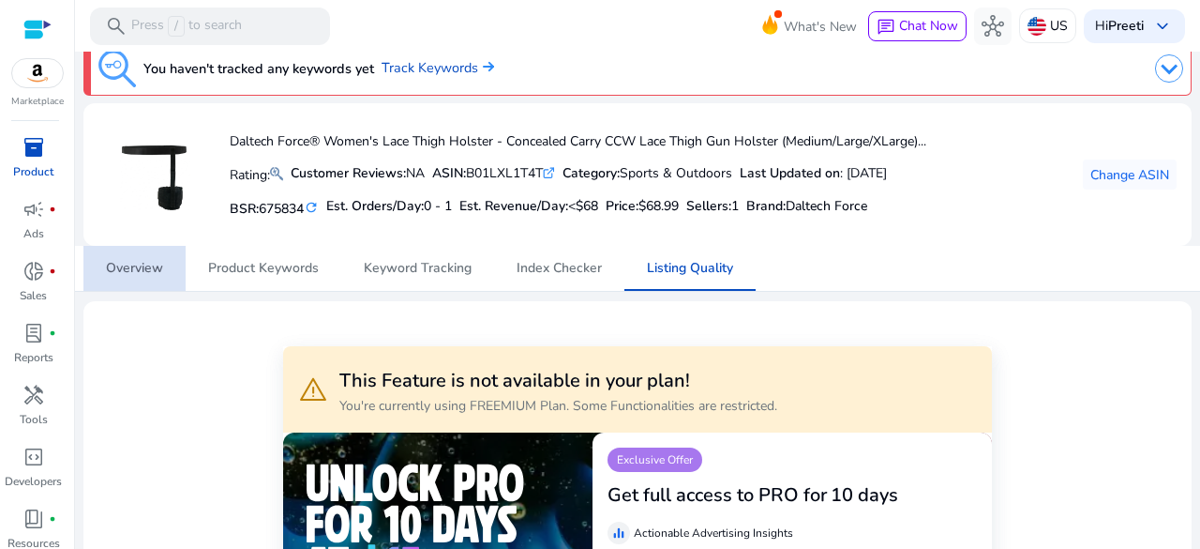
click at [129, 280] on span "Overview" at bounding box center [134, 268] width 57 height 45
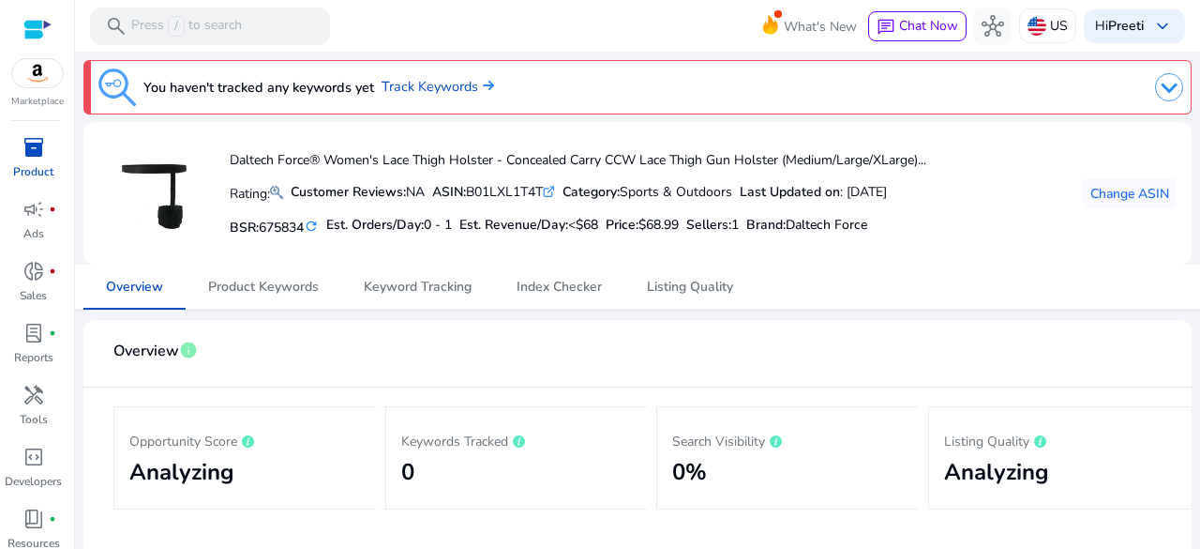
click at [501, 372] on mat-card-header "Overview info" at bounding box center [637, 361] width 1078 height 53
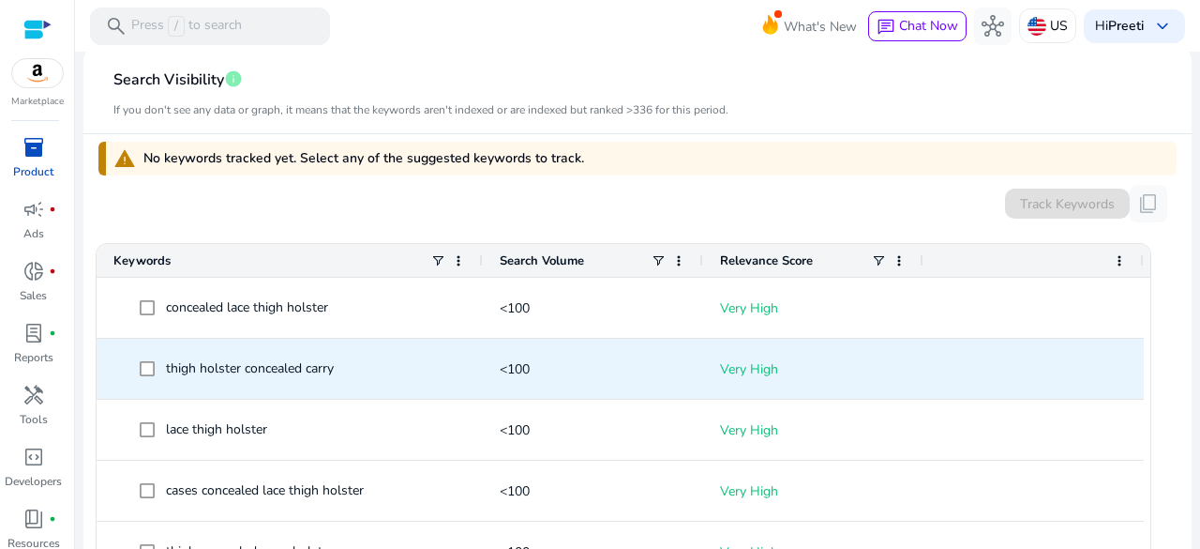
scroll to position [525, 0]
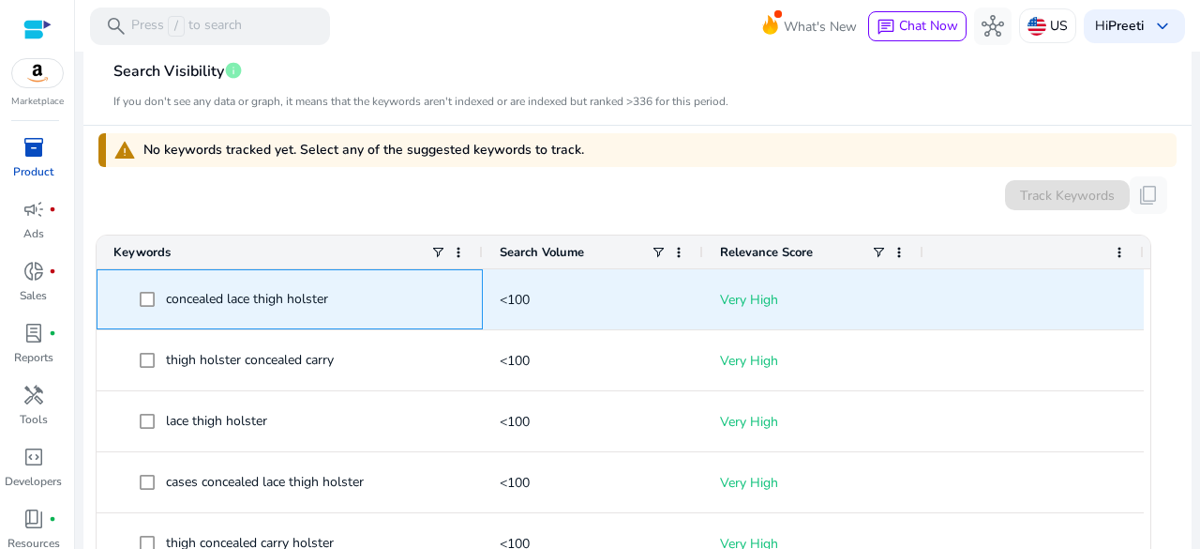
click at [169, 306] on span "concealed lace thigh holster" at bounding box center [247, 299] width 162 height 18
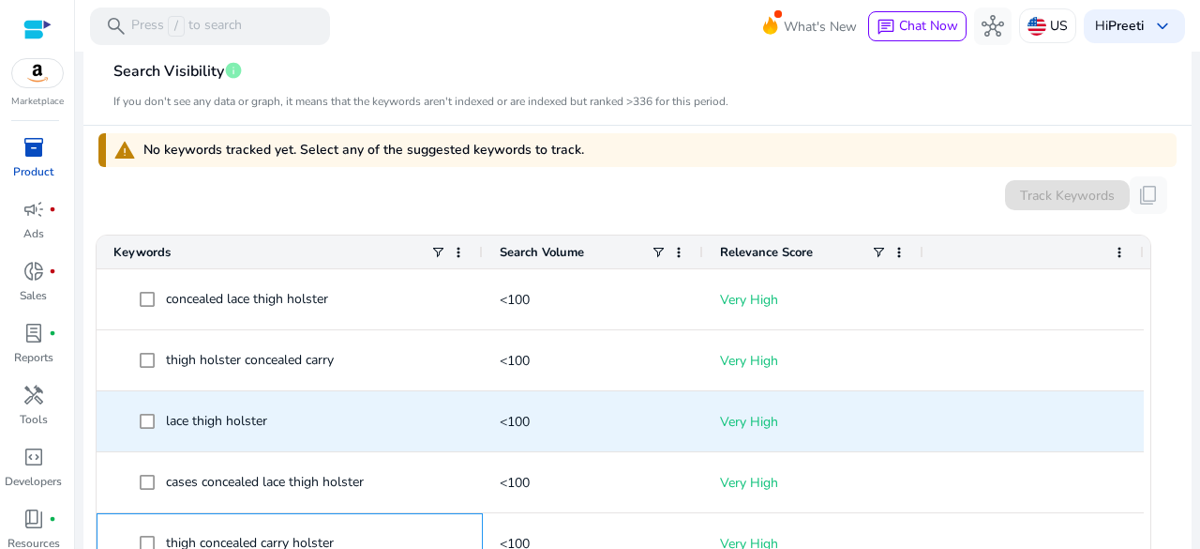
scroll to position [548, 0]
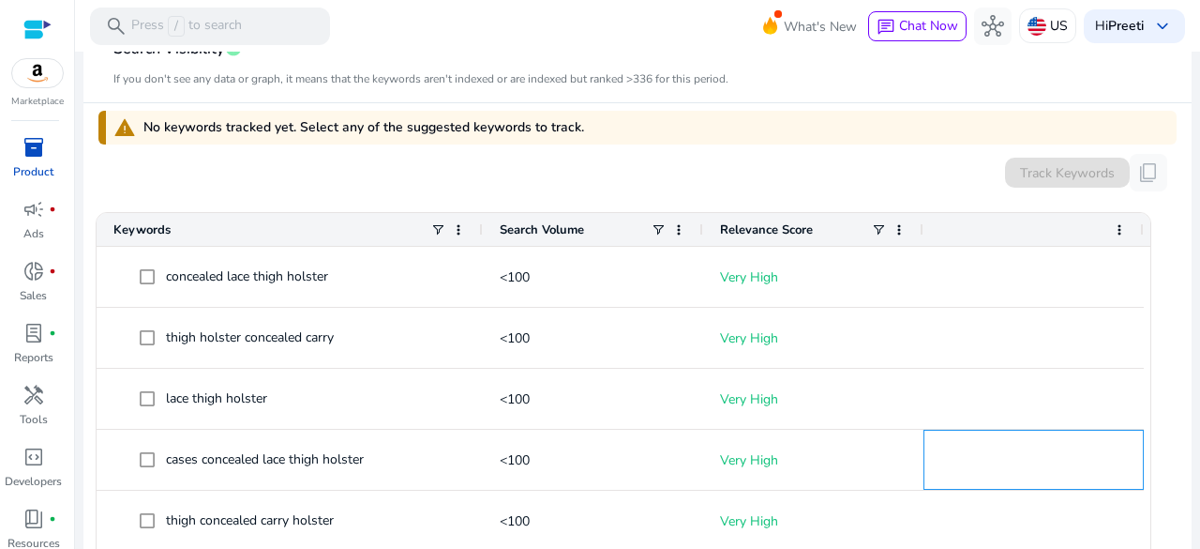
drag, startPoint x: 1122, startPoint y: 448, endPoint x: 1199, endPoint y: 447, distance: 76.9
click at [1199, 447] on mat-sidenav-content "search Press / to search What's New chat Chat Now hub US Hi Preeti keyboard_arr…" at bounding box center [637, 274] width 1125 height 549
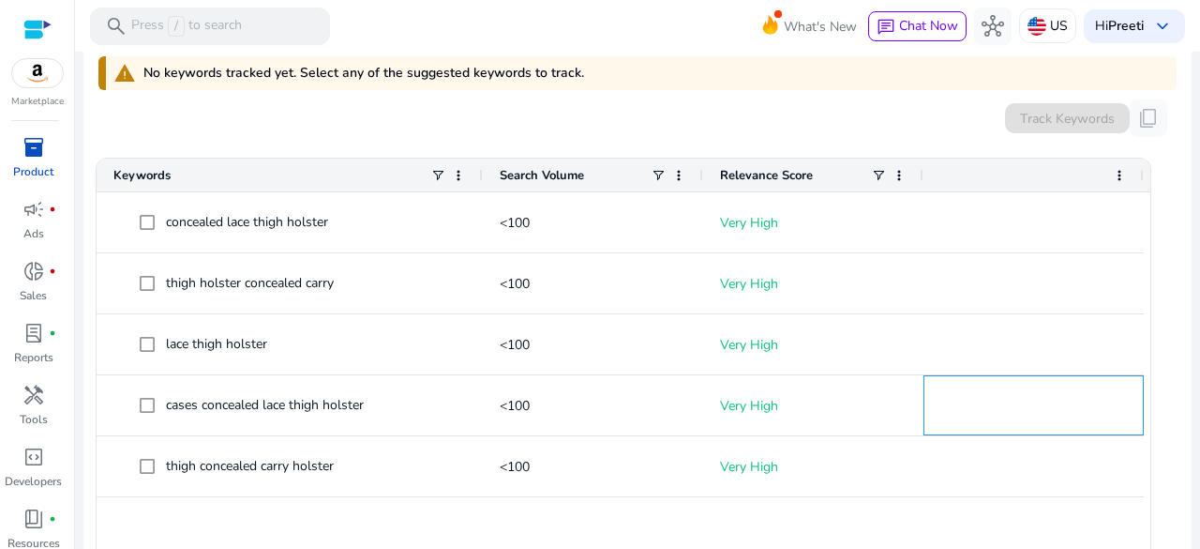
scroll to position [122, 0]
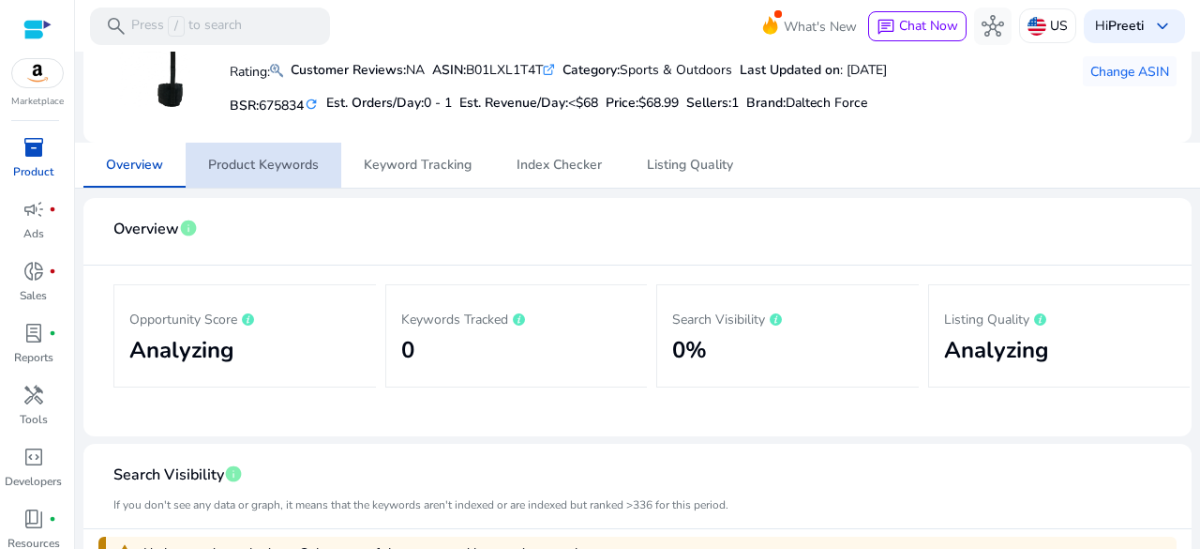
click at [267, 168] on span "Product Keywords" at bounding box center [263, 164] width 111 height 13
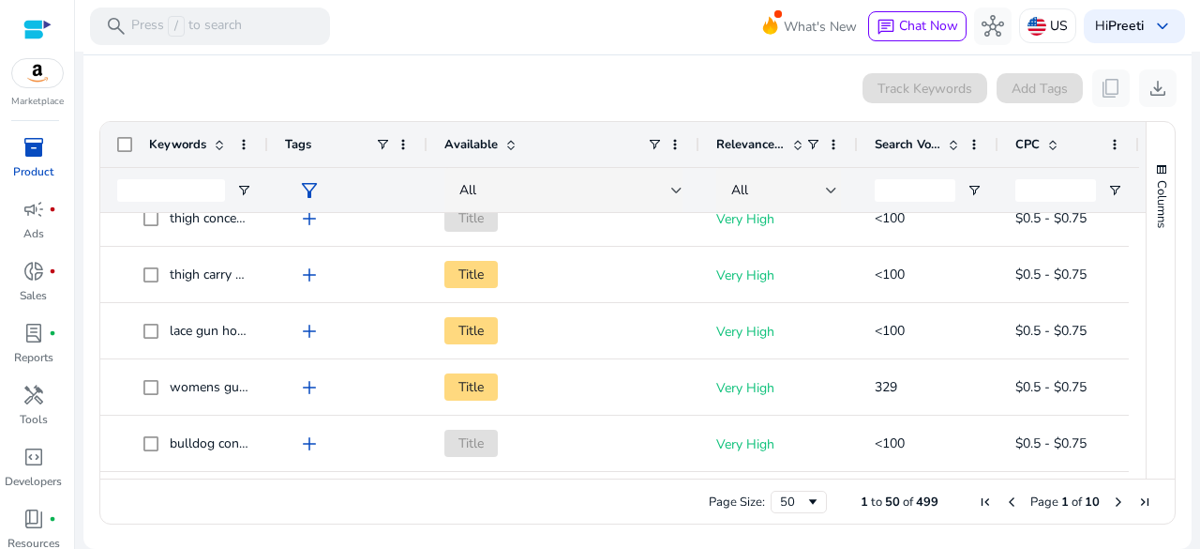
scroll to position [930, 0]
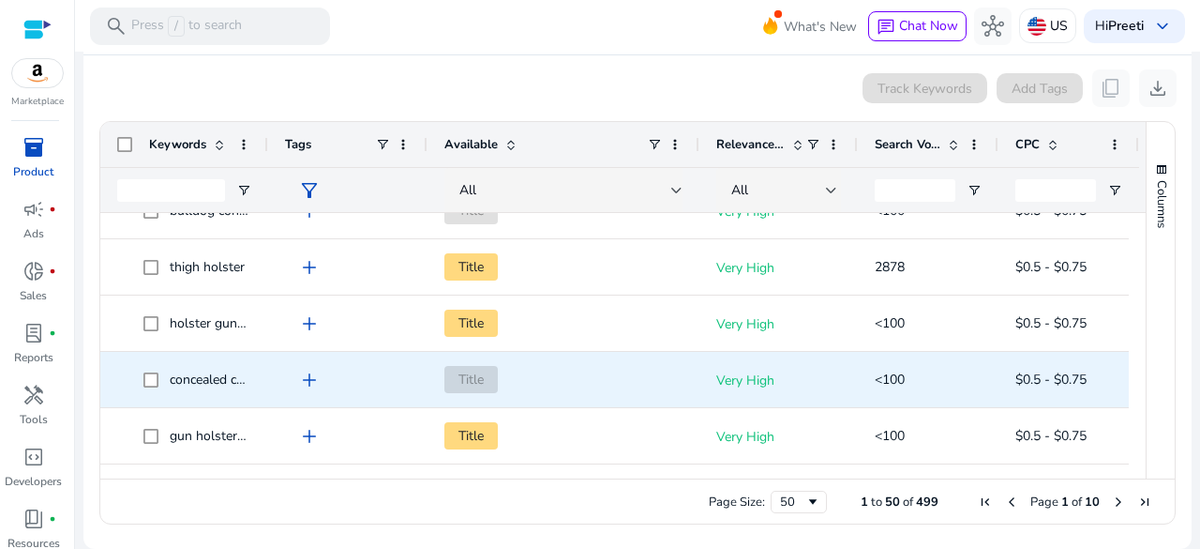
click at [474, 378] on span "Title" at bounding box center [470, 379] width 53 height 27
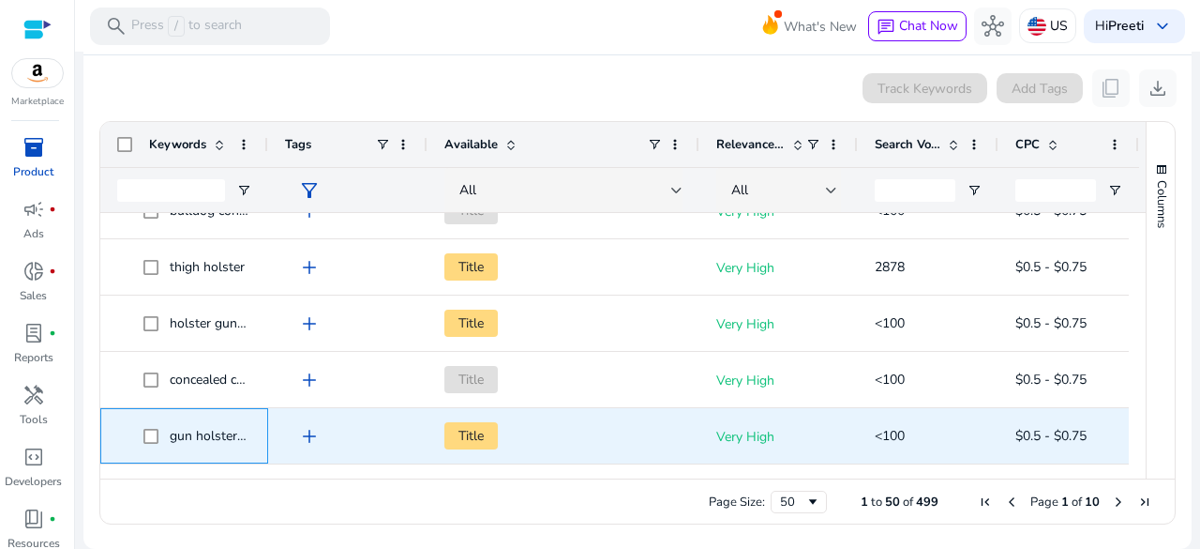
click at [226, 430] on span "gun holster concealed carry" at bounding box center [250, 436] width 160 height 18
click at [318, 441] on span "add" at bounding box center [309, 436] width 23 height 23
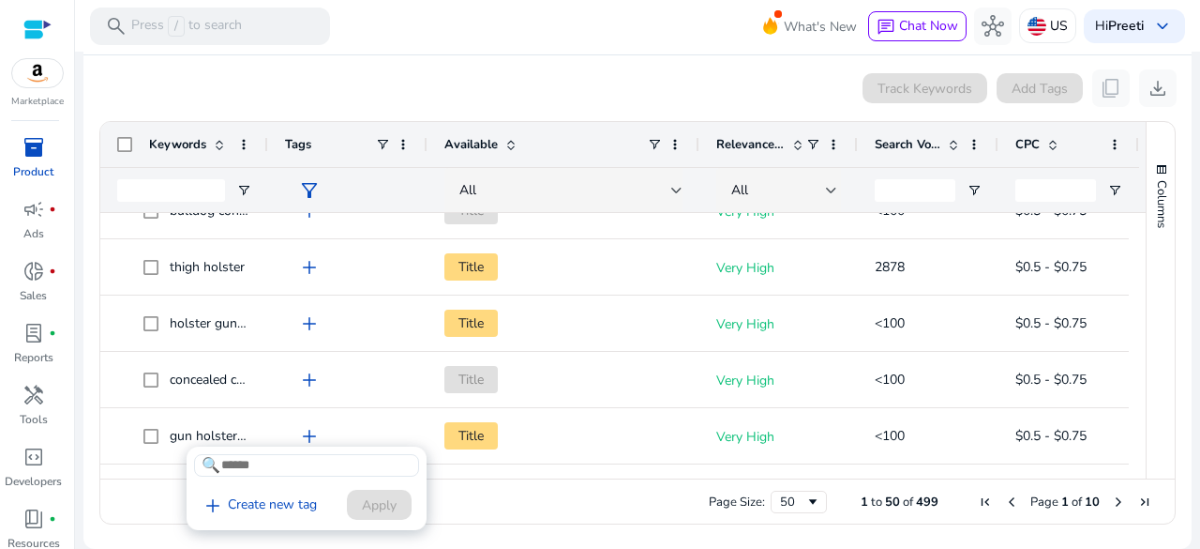
click at [386, 384] on div at bounding box center [600, 274] width 1200 height 549
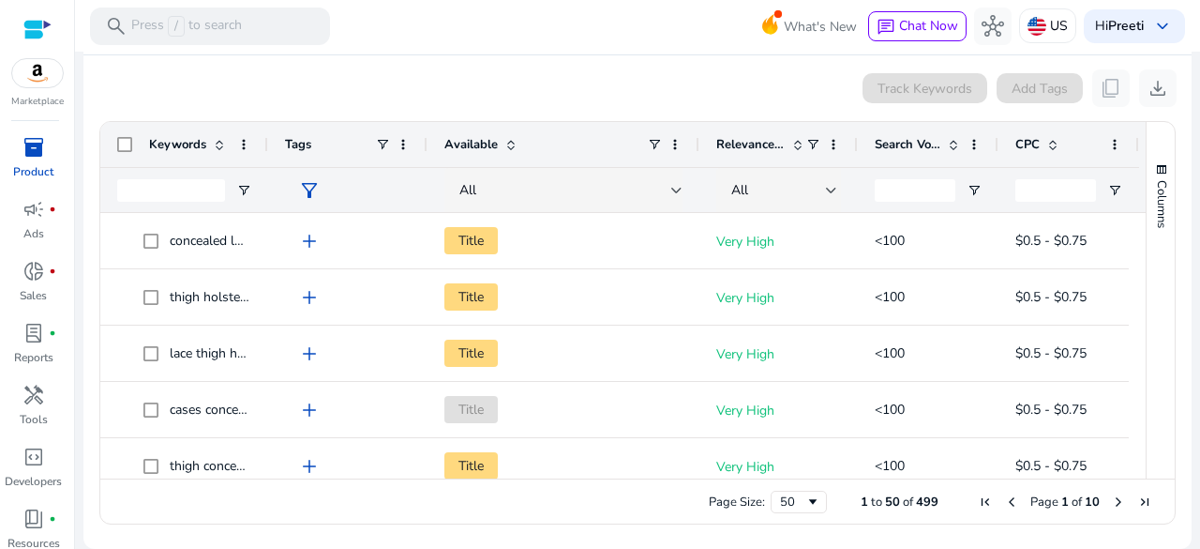
scroll to position [0, 0]
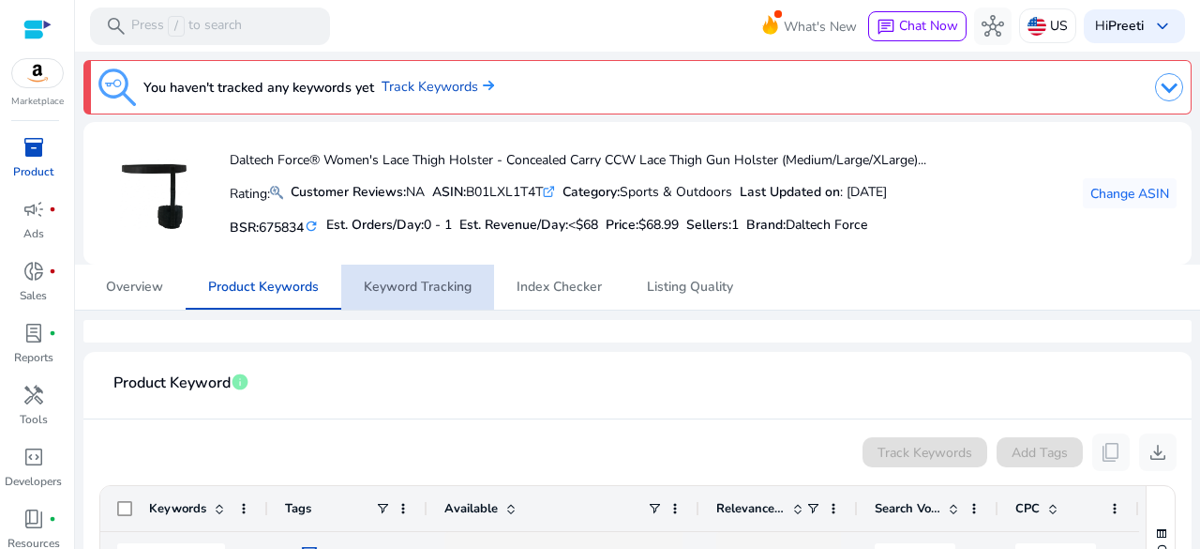
click at [420, 294] on span "Keyword Tracking" at bounding box center [418, 286] width 108 height 13
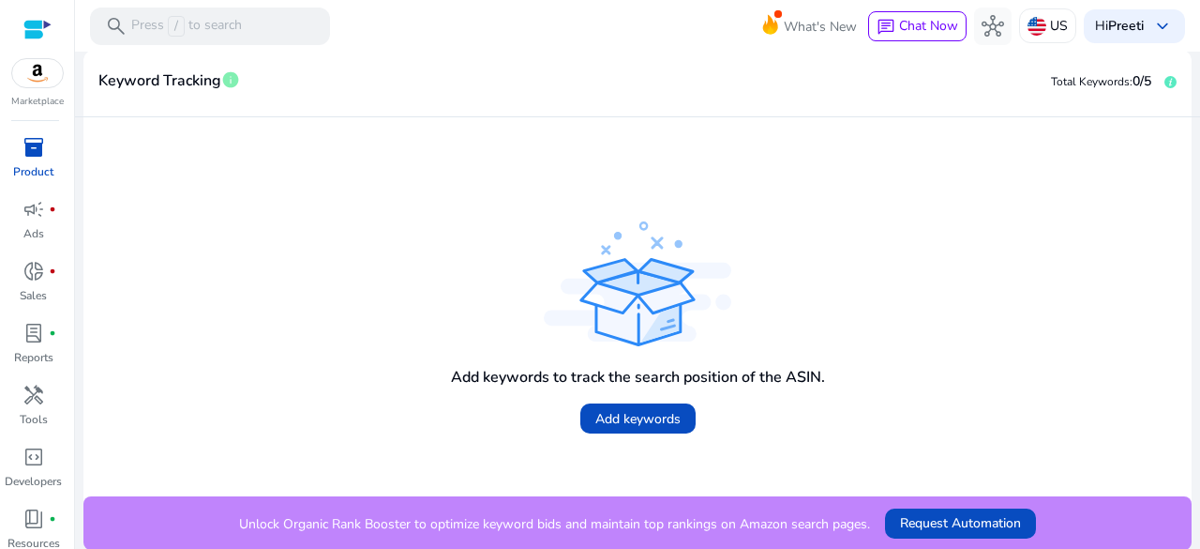
scroll to position [11, 0]
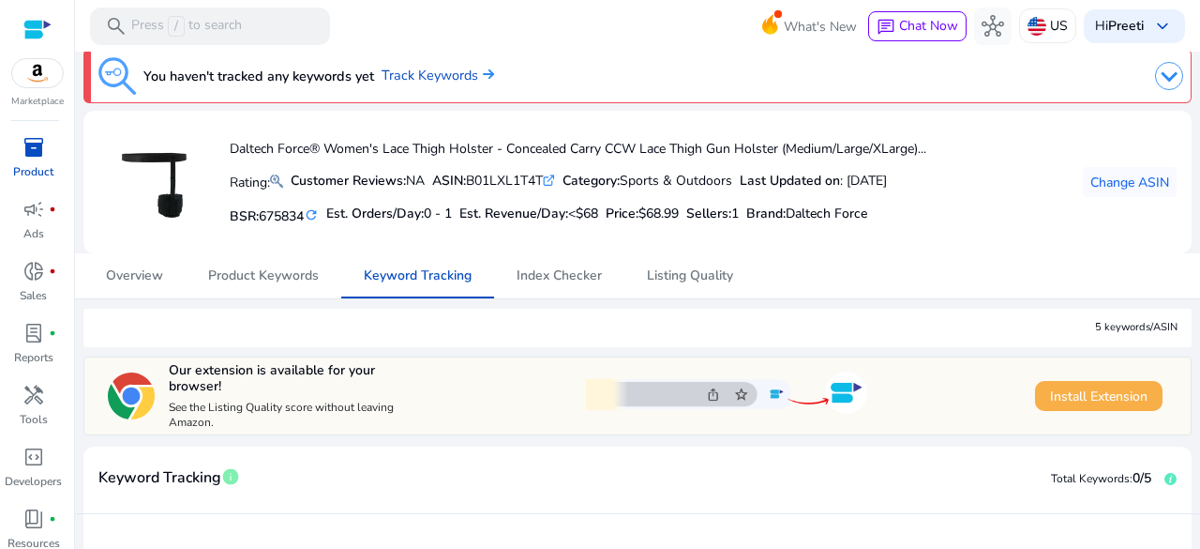
click at [1114, 397] on span "Install Extension" at bounding box center [1099, 396] width 98 height 20
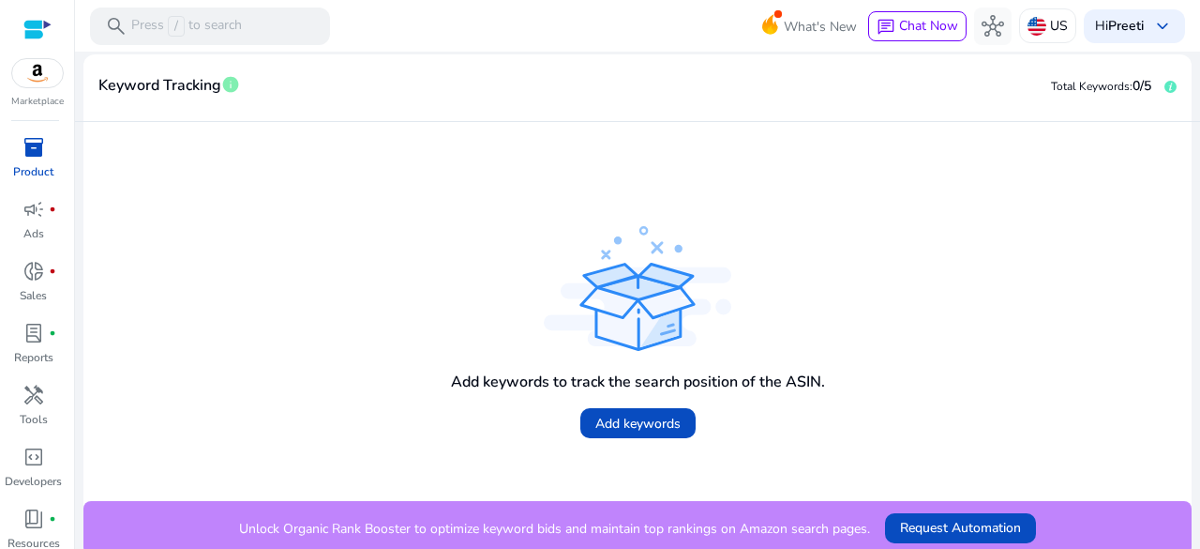
scroll to position [408, 0]
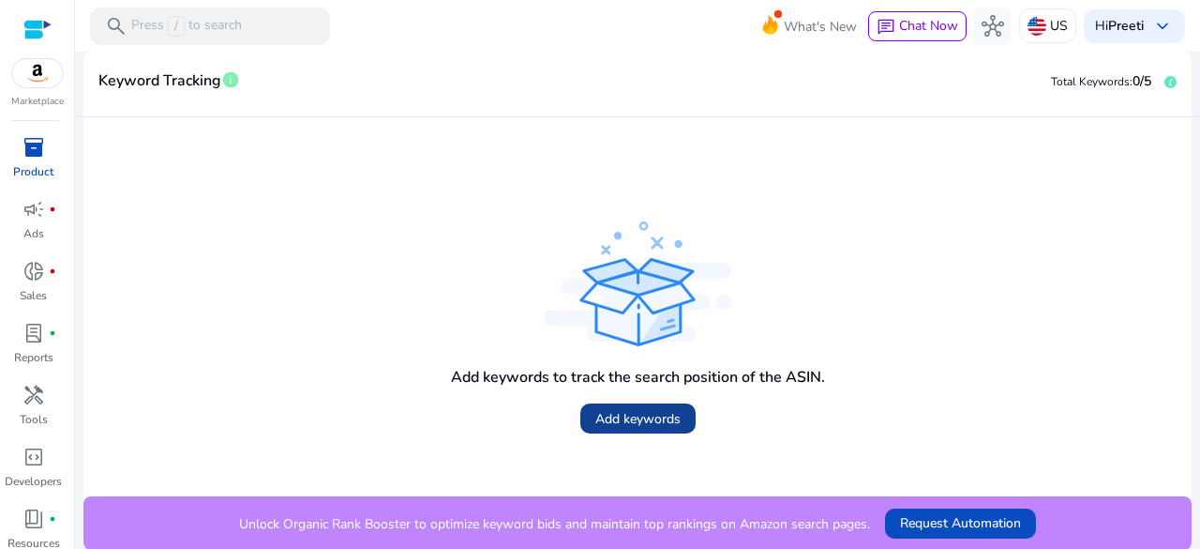
click at [630, 409] on span "Add keywords" at bounding box center [637, 419] width 85 height 20
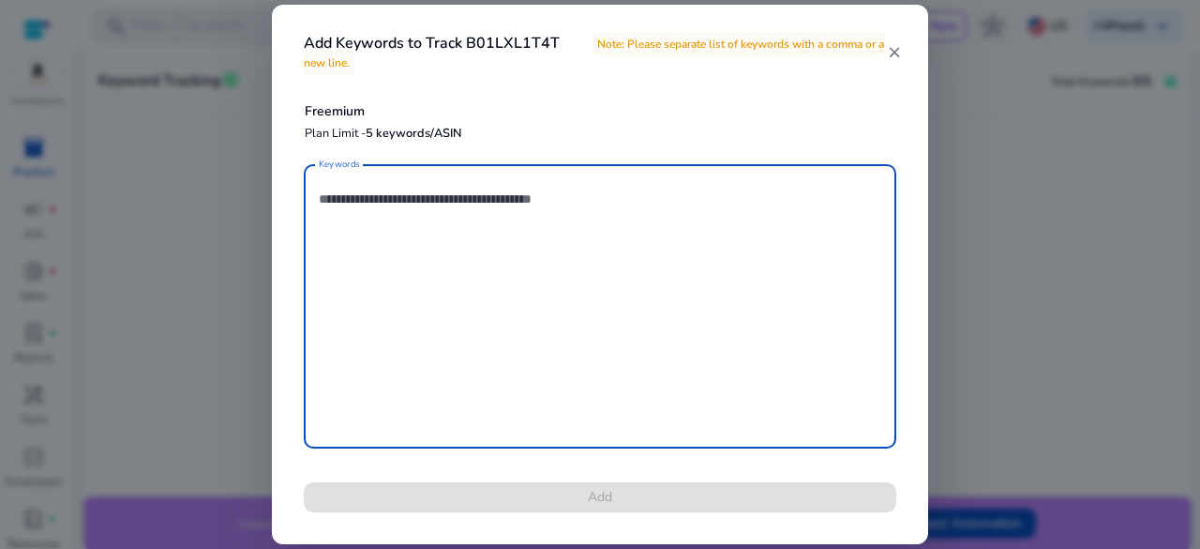
click at [499, 301] on textarea "Keywords" at bounding box center [600, 305] width 563 height 265
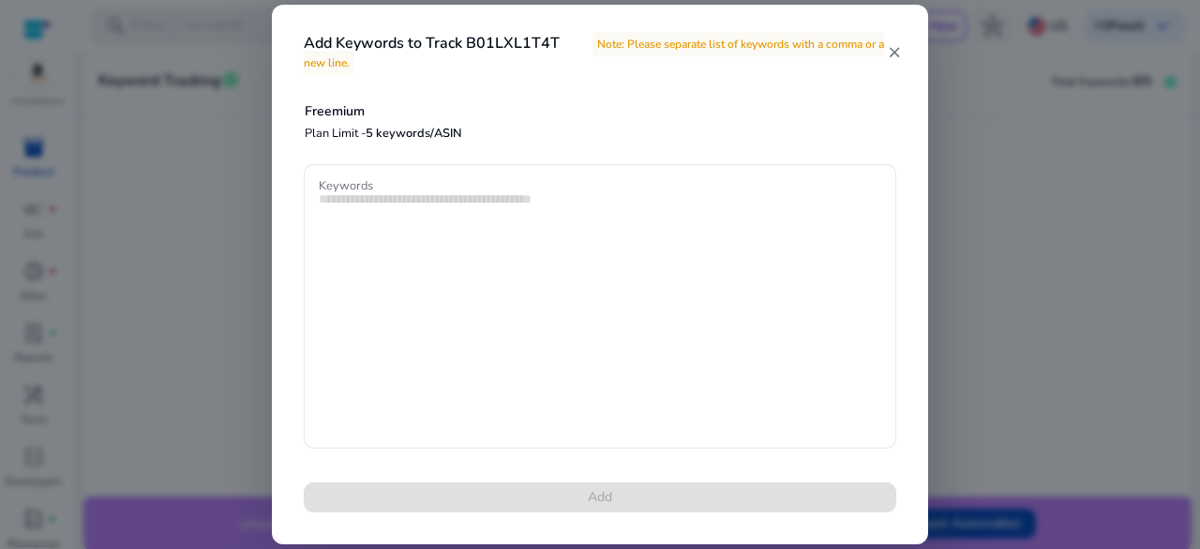
click at [893, 48] on mat-icon "close" at bounding box center [894, 52] width 16 height 17
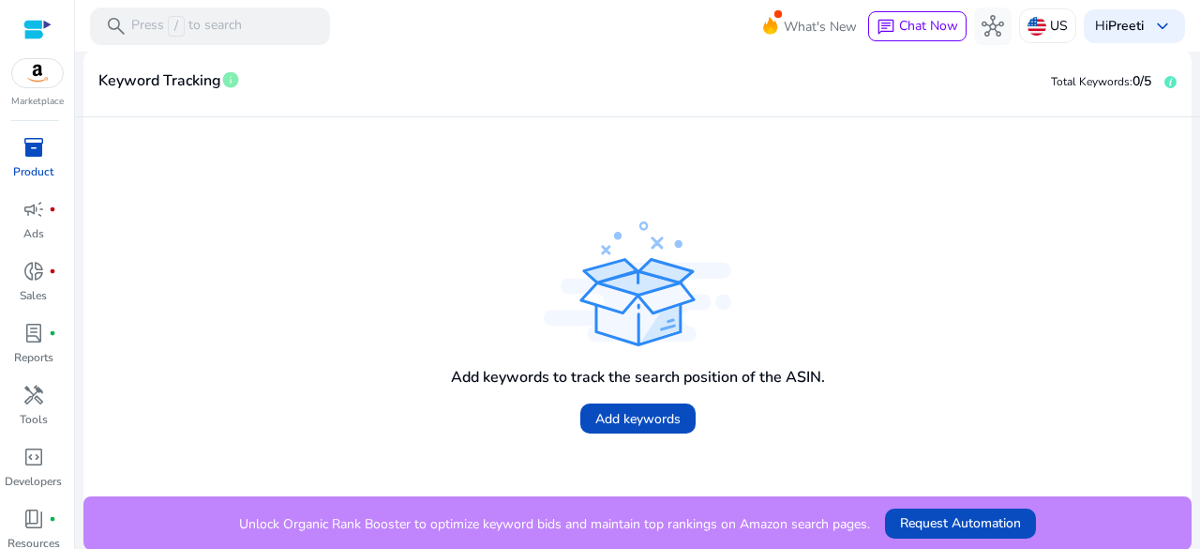
scroll to position [0, 0]
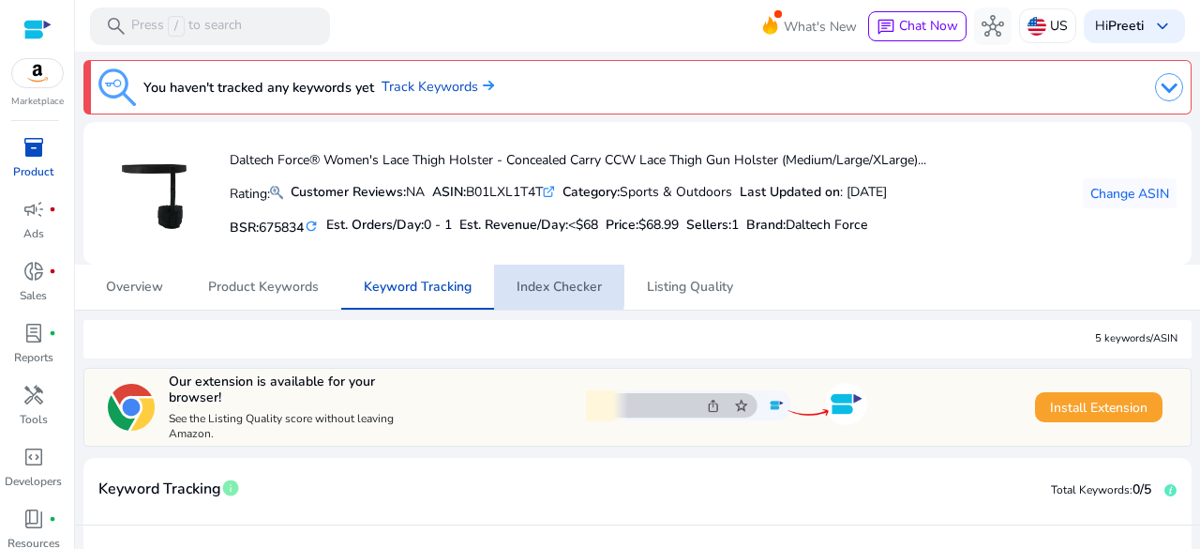
click at [530, 285] on span "Index Checker" at bounding box center [559, 286] width 85 height 13
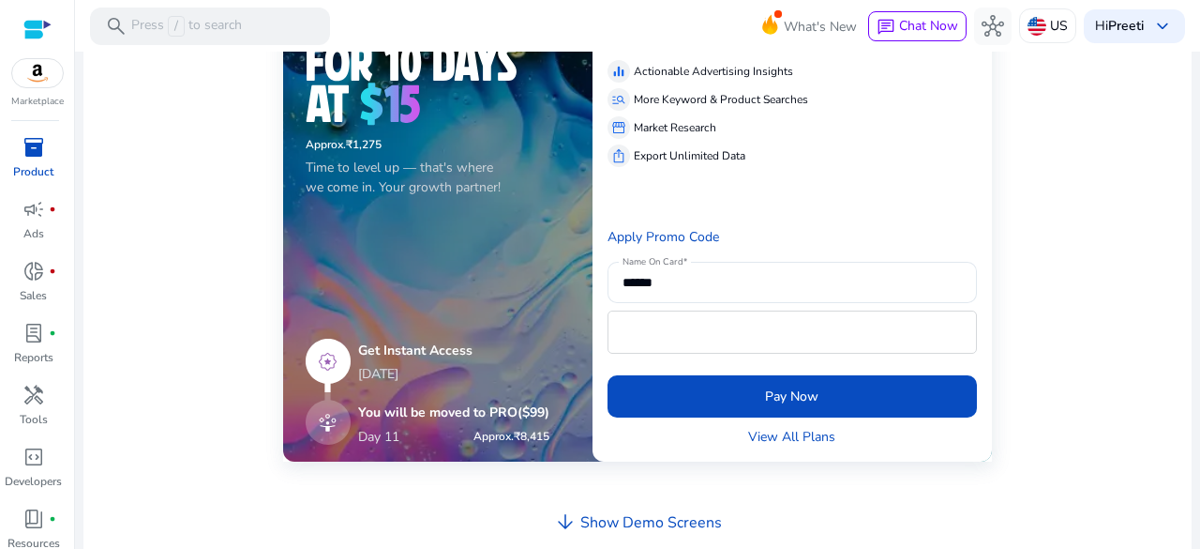
scroll to position [836, 0]
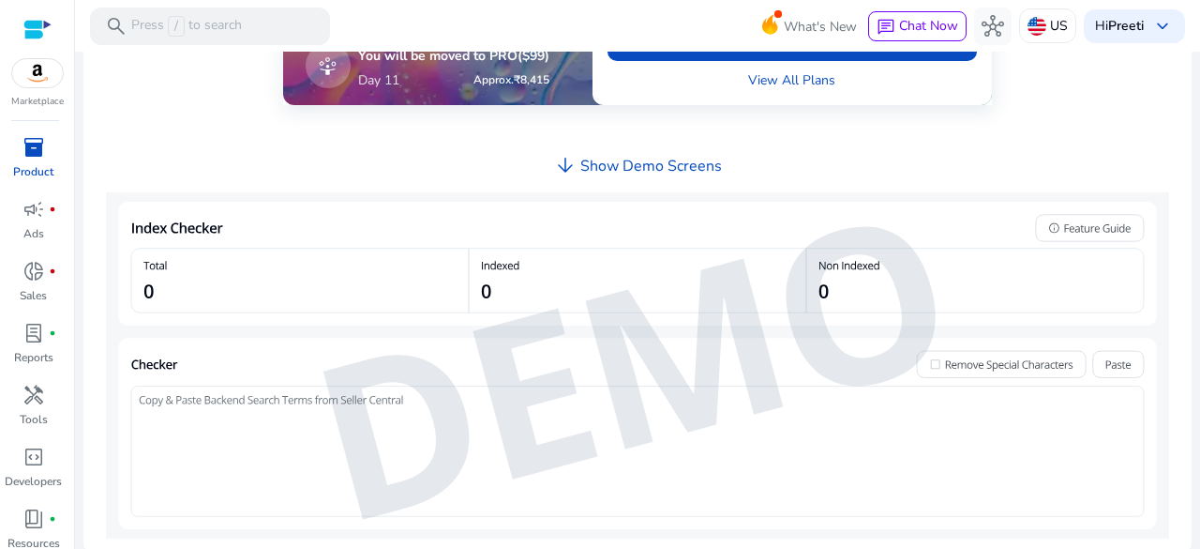
click at [1192, 237] on mat-sidenav-content "search Press / to search What's New chat Chat Now hub US Hi Preeti keyboard_arr…" at bounding box center [637, 274] width 1125 height 549
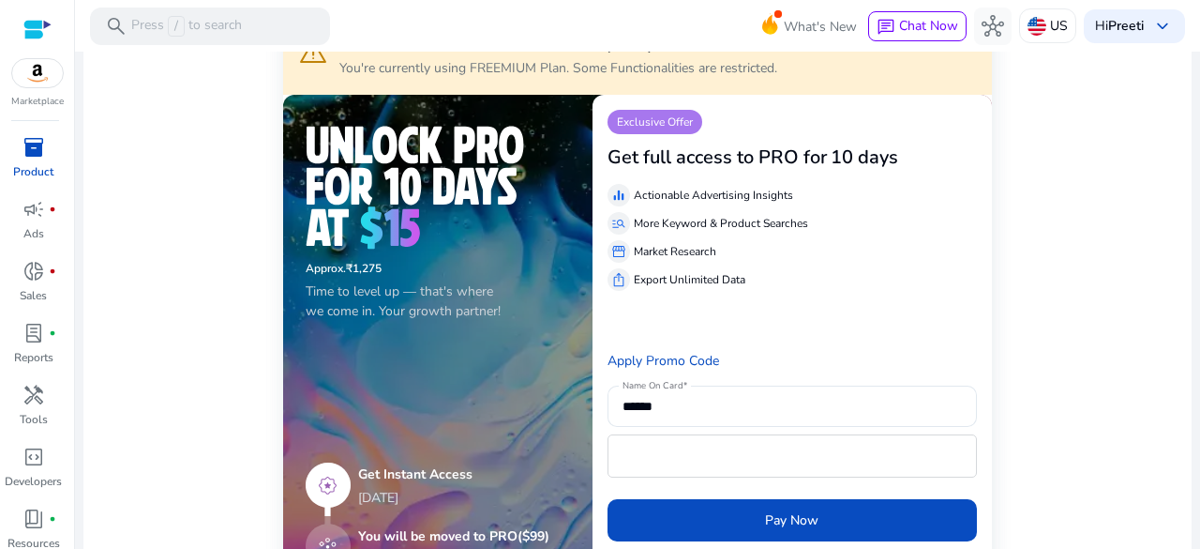
scroll to position [0, 0]
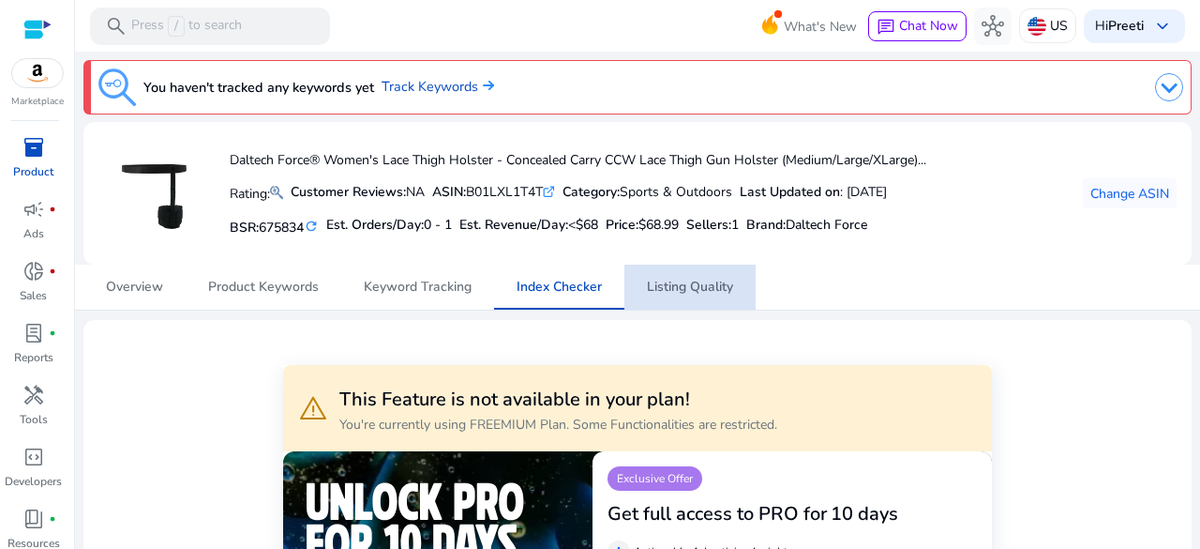
click at [660, 280] on span "Listing Quality" at bounding box center [690, 286] width 86 height 13
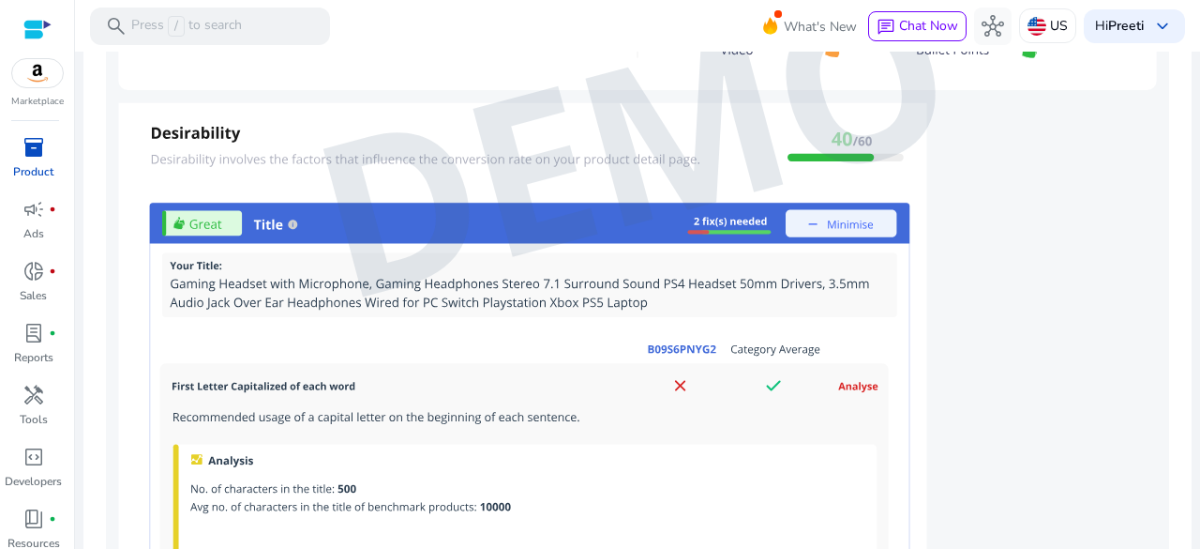
scroll to position [11, 0]
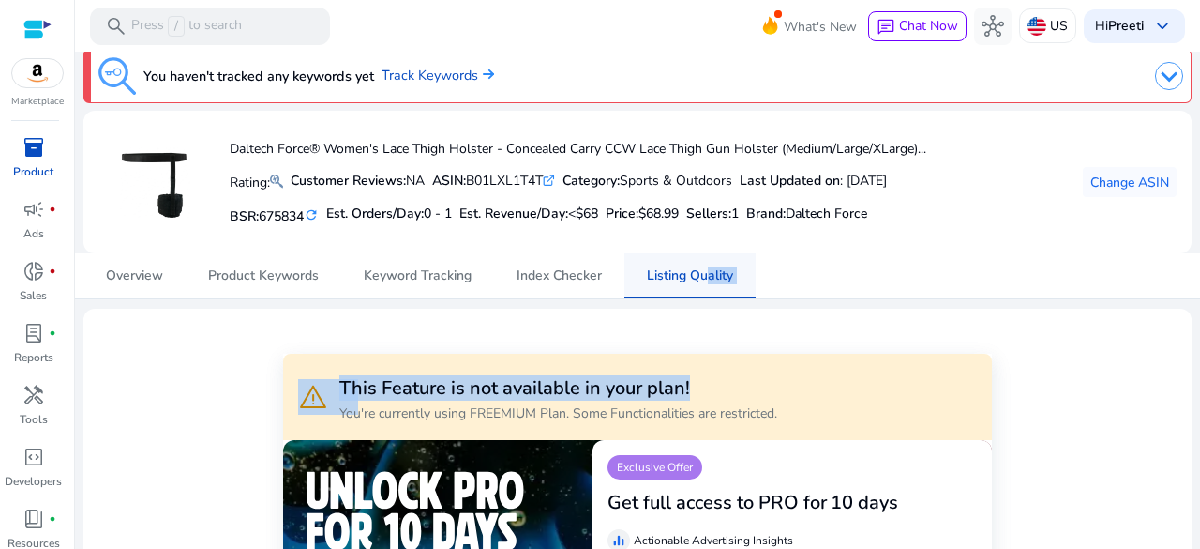
drag, startPoint x: 730, startPoint y: 303, endPoint x: 686, endPoint y: 264, distance: 58.4
click at [686, 264] on span "Listing Quality" at bounding box center [690, 275] width 86 height 45
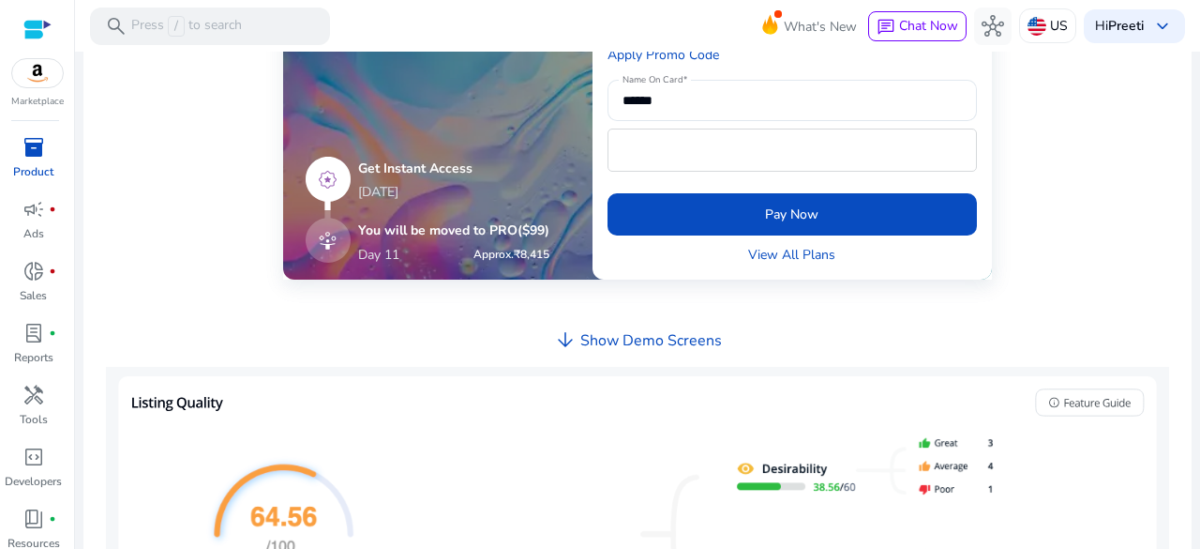
scroll to position [638, 0]
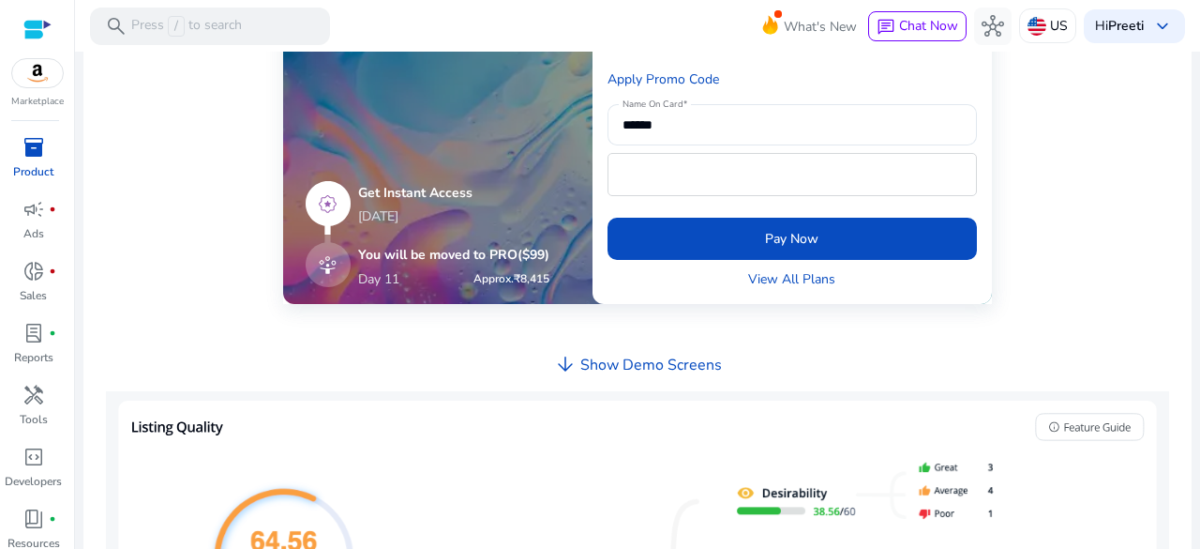
click at [589, 367] on h4 "Show Demo Screens" at bounding box center [651, 365] width 142 height 18
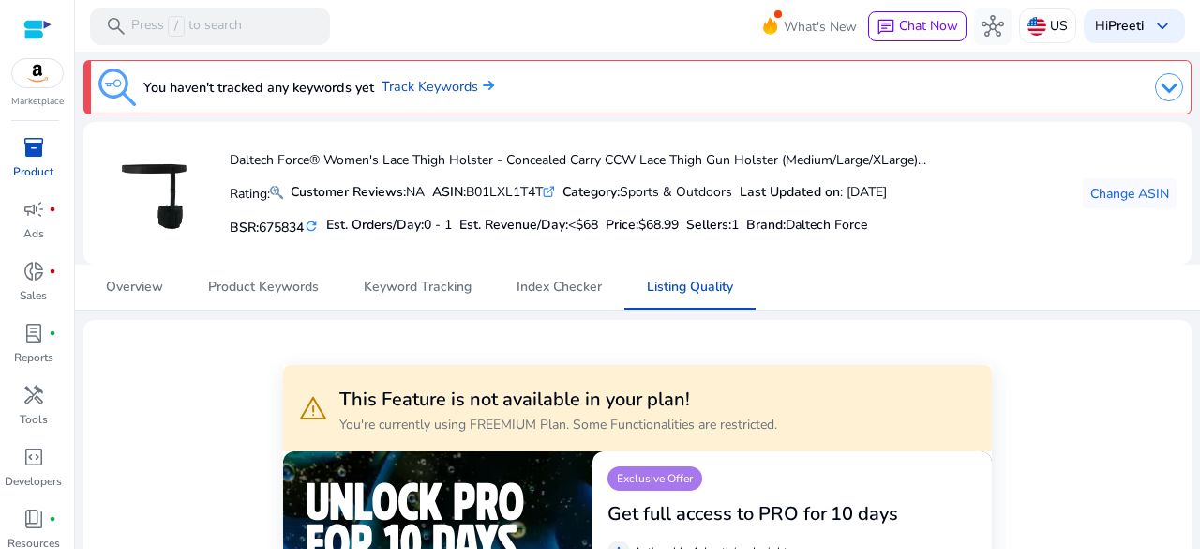
scroll to position [69, 0]
